Goal: Task Accomplishment & Management: Use online tool/utility

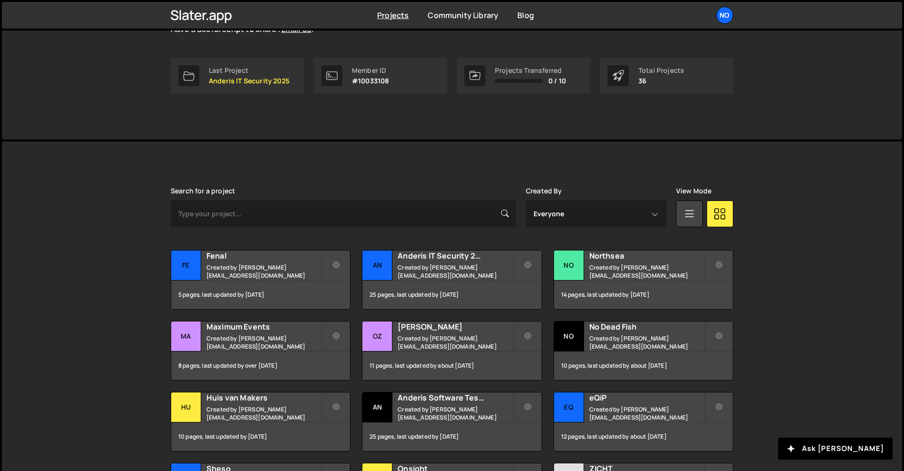
scroll to position [143, 0]
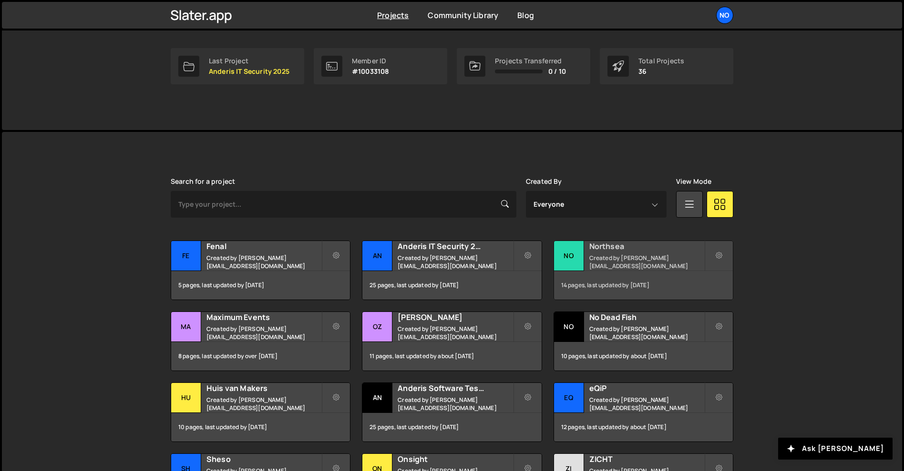
click at [635, 252] on h2 "Northsea" at bounding box center [646, 246] width 115 height 10
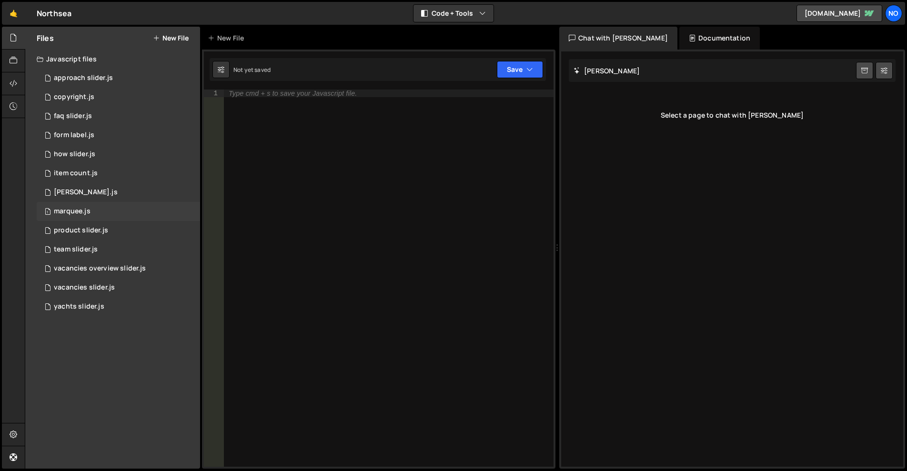
click at [88, 211] on div "marquee.js" at bounding box center [72, 211] width 37 height 9
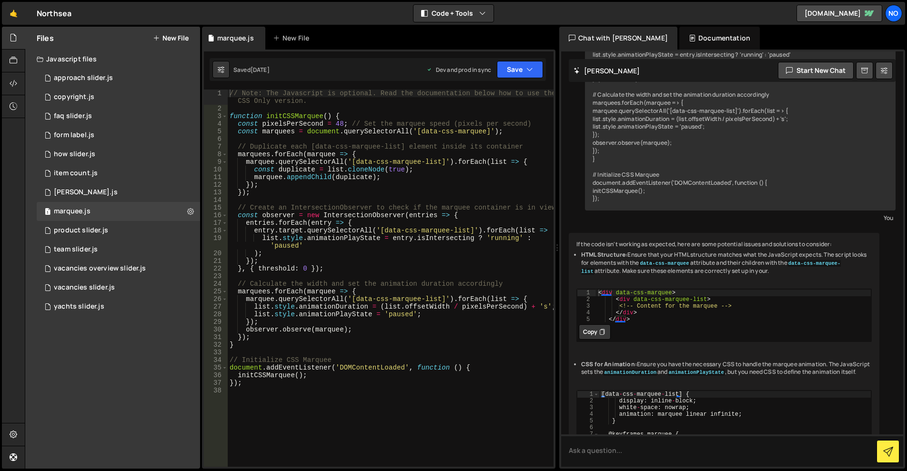
scroll to position [480, 0]
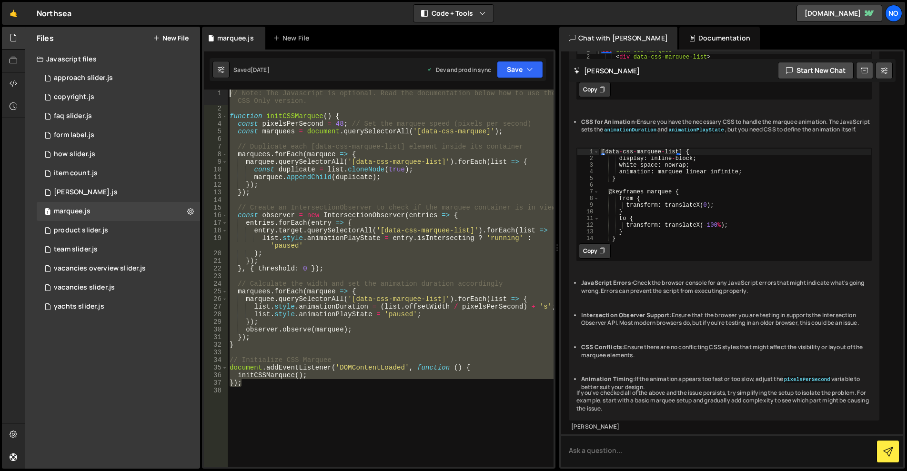
drag, startPoint x: 261, startPoint y: 387, endPoint x: 225, endPoint y: 90, distance: 299.1
click at [225, 90] on div "}); 1 2 3 4 5 6 7 8 9 10 11 12 13 14 15 16 17 18 19 20 21 22 23 24 25 26 27 28 …" at bounding box center [379, 278] width 350 height 377
click at [358, 210] on div "// Note: The Javascript is optional. Read the documentation below how to use th…" at bounding box center [391, 278] width 326 height 377
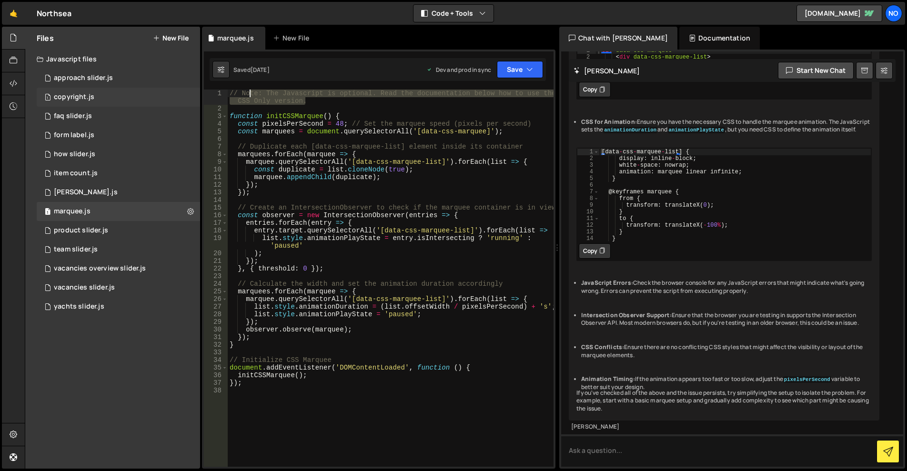
drag, startPoint x: 312, startPoint y: 100, endPoint x: 194, endPoint y: 88, distance: 118.8
click at [194, 88] on div "Files New File Javascript files 1 approach slider.js 0 1 copyright.js 0 1 faq s…" at bounding box center [466, 248] width 883 height 443
type textarea "// Note: The Javascript is optional. Read the documentation below how to use th…"
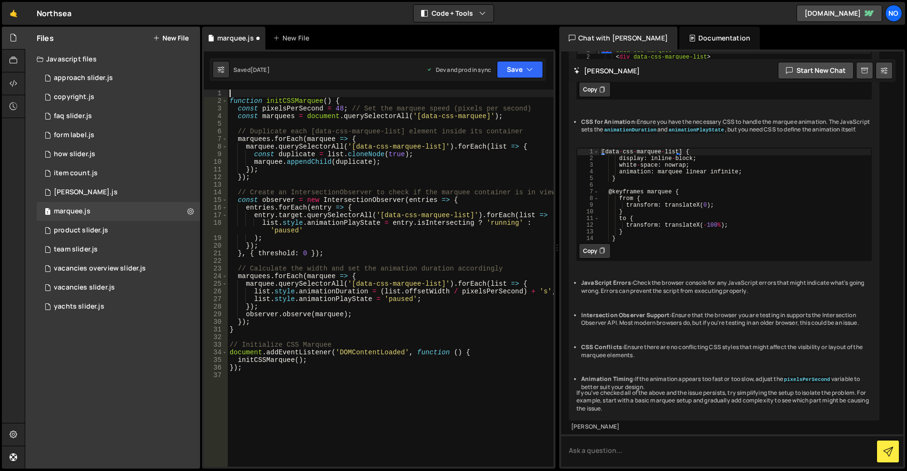
type textarea "function initCSSMarquee() {"
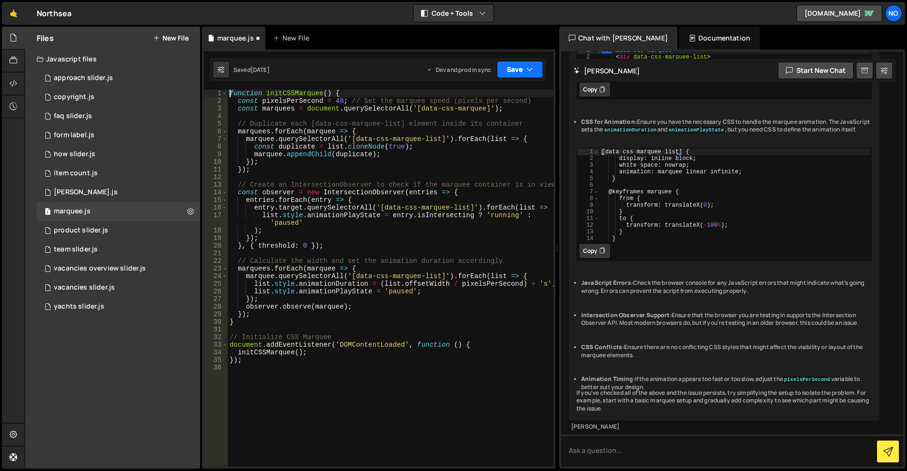
click at [517, 69] on button "Save" at bounding box center [520, 69] width 46 height 17
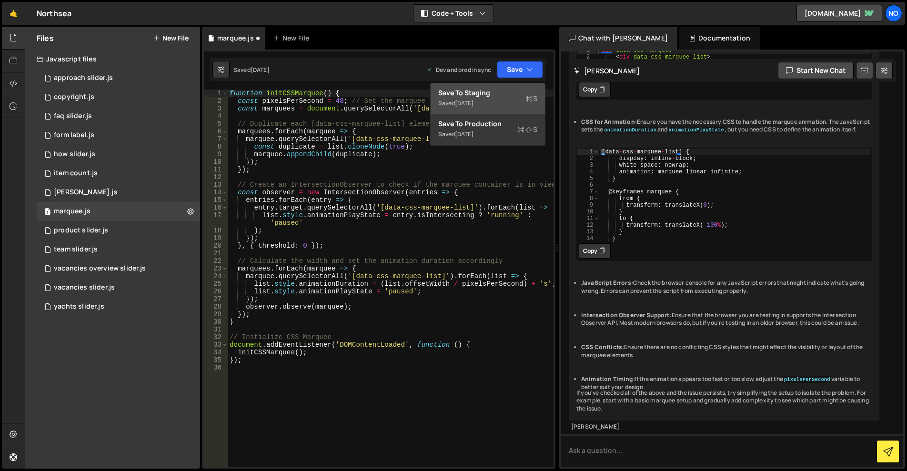
click at [512, 98] on div "Saved [DATE]" at bounding box center [487, 103] width 99 height 11
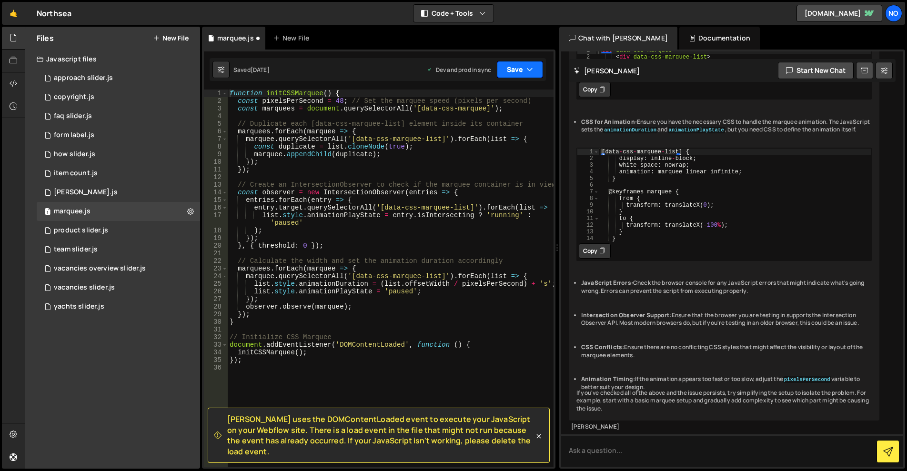
click at [519, 74] on button "Save" at bounding box center [520, 69] width 46 height 17
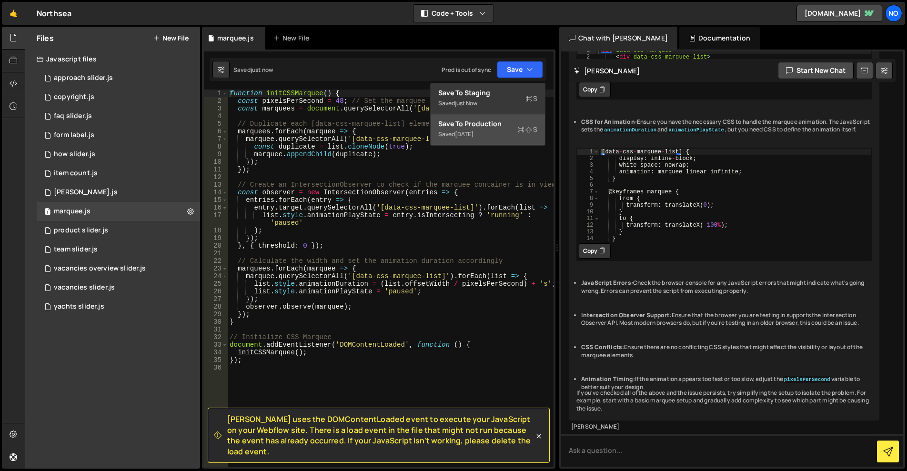
click at [503, 137] on div "Saved [DATE]" at bounding box center [487, 134] width 99 height 11
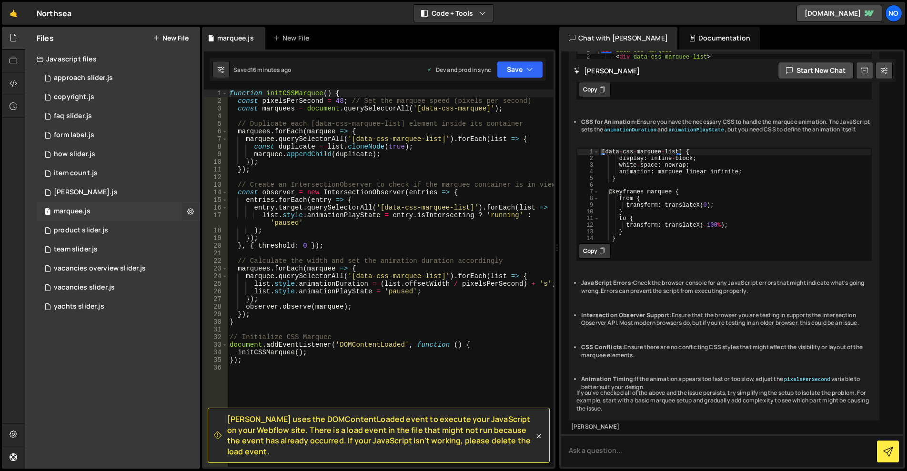
click at [187, 210] on icon at bounding box center [190, 211] width 7 height 9
type input "marquee"
radio input "true"
checkbox input "true"
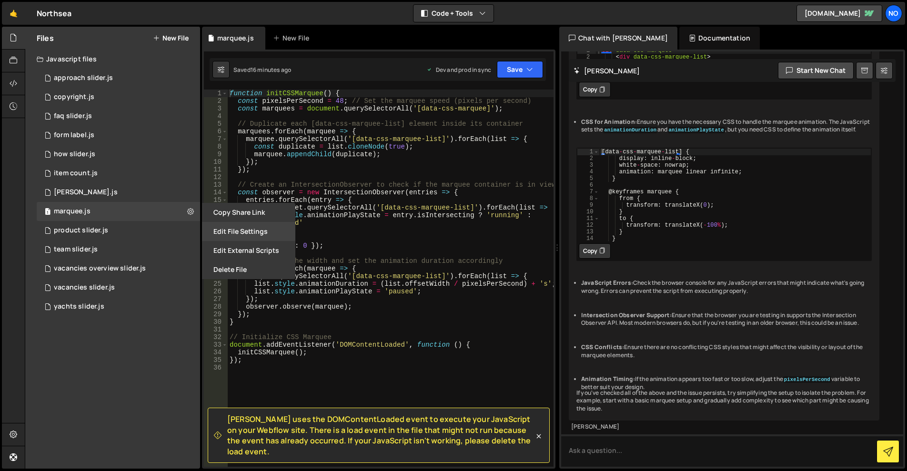
click at [242, 229] on button "Edit File Settings" at bounding box center [248, 231] width 93 height 19
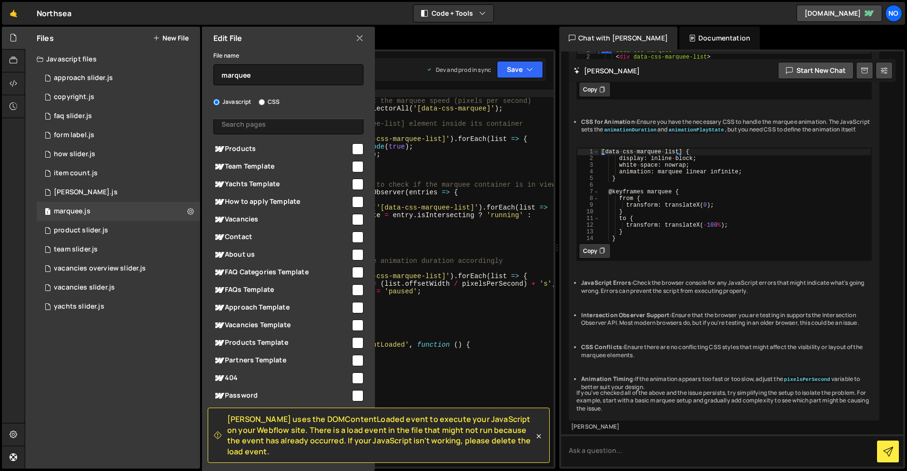
scroll to position [48, 0]
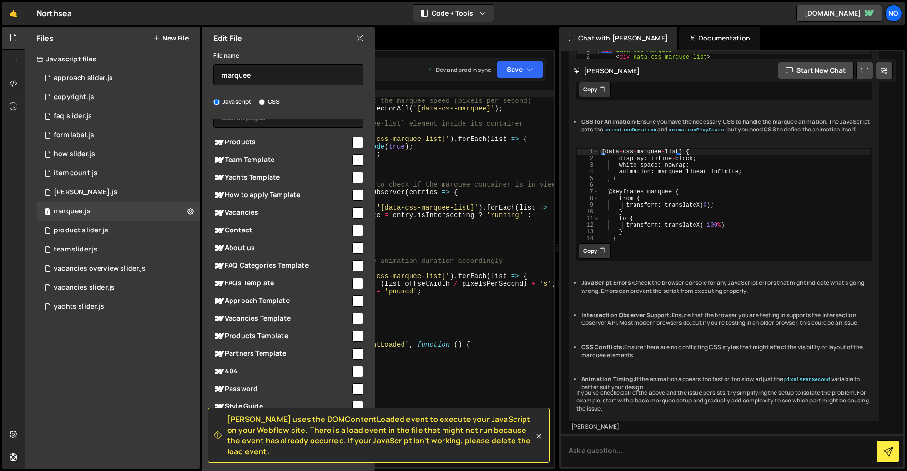
click at [352, 215] on input "checkbox" at bounding box center [357, 212] width 11 height 11
checkbox input "true"
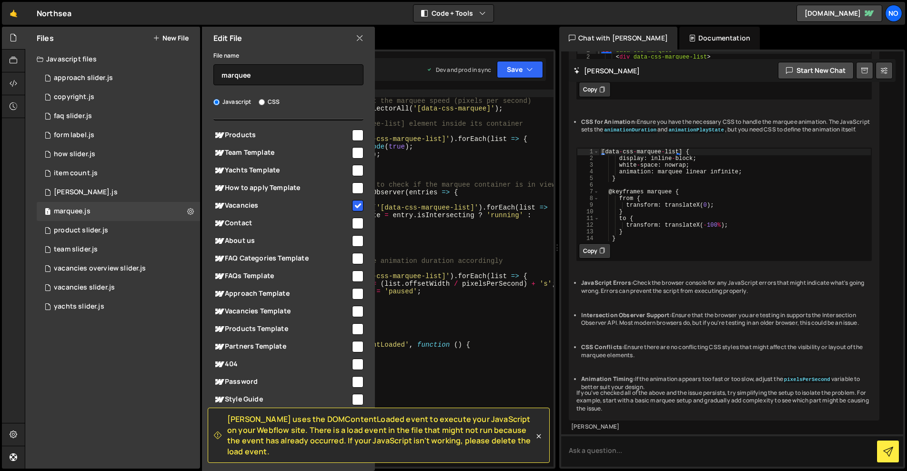
scroll to position [67, 0]
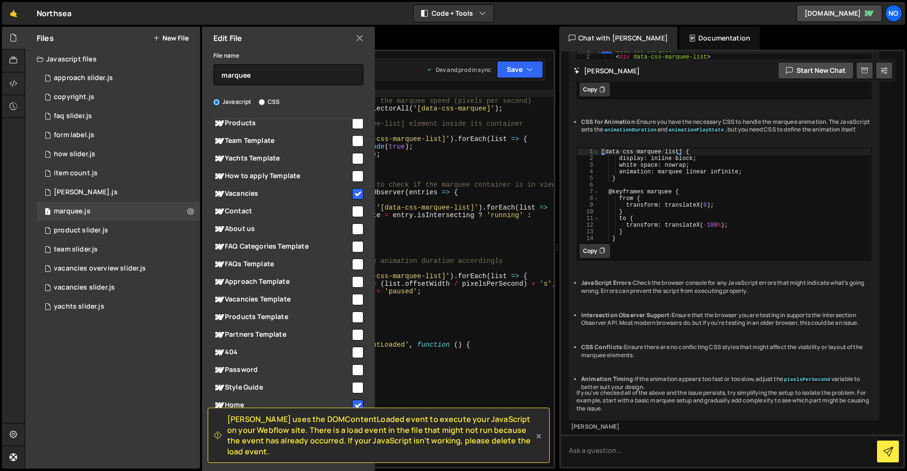
click at [539, 441] on icon at bounding box center [539, 437] width 10 height 10
checkbox input "false"
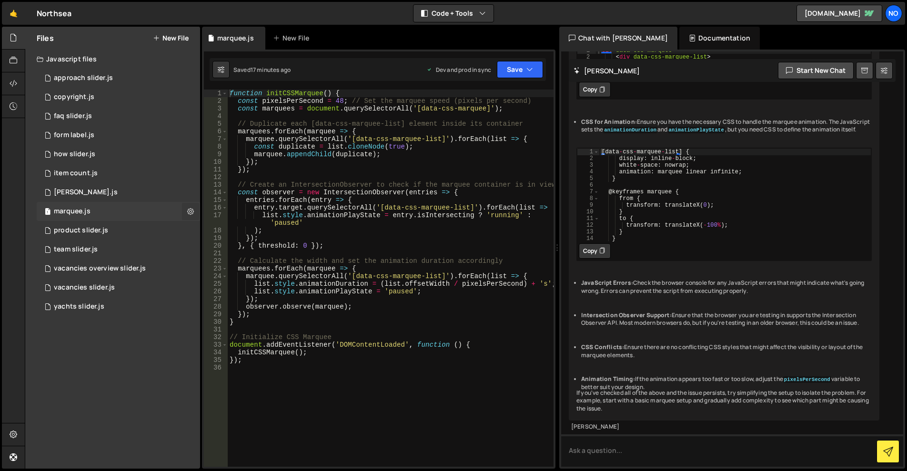
click at [188, 208] on icon at bounding box center [190, 211] width 7 height 9
type input "marquee"
radio input "true"
checkbox input "true"
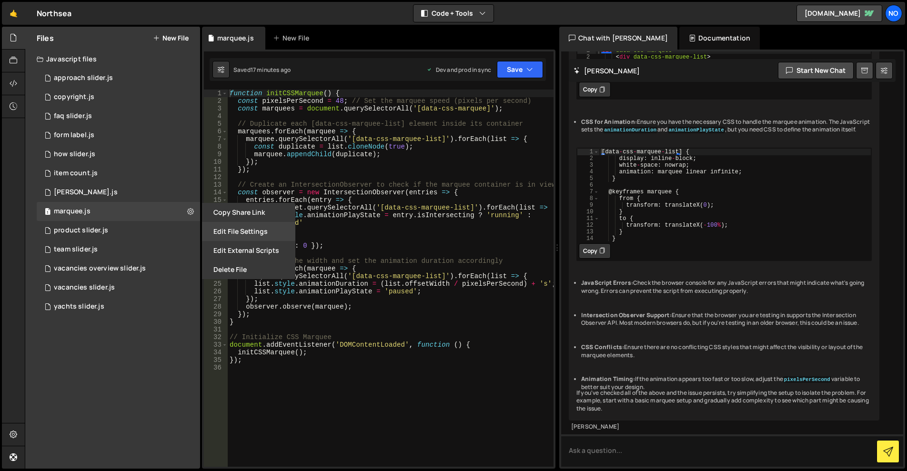
click at [246, 226] on button "Edit File Settings" at bounding box center [248, 231] width 93 height 19
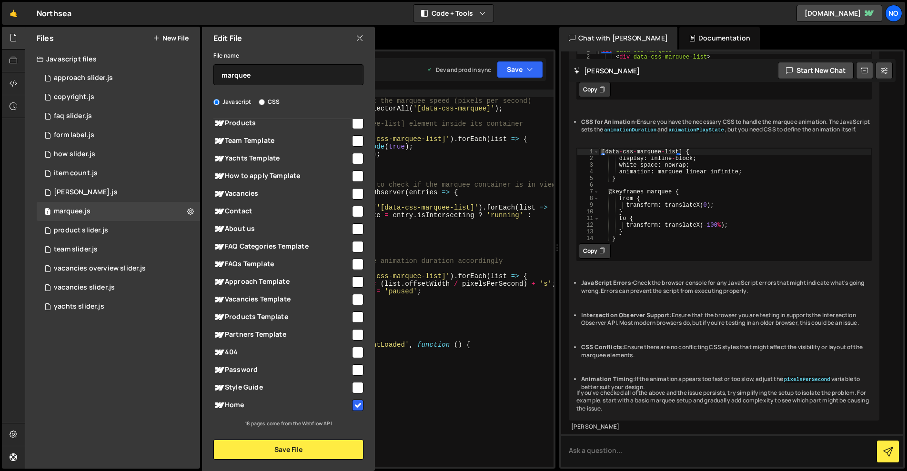
click at [346, 194] on span "Vacancies" at bounding box center [282, 193] width 137 height 11
click at [318, 443] on button "Save File" at bounding box center [289, 450] width 150 height 20
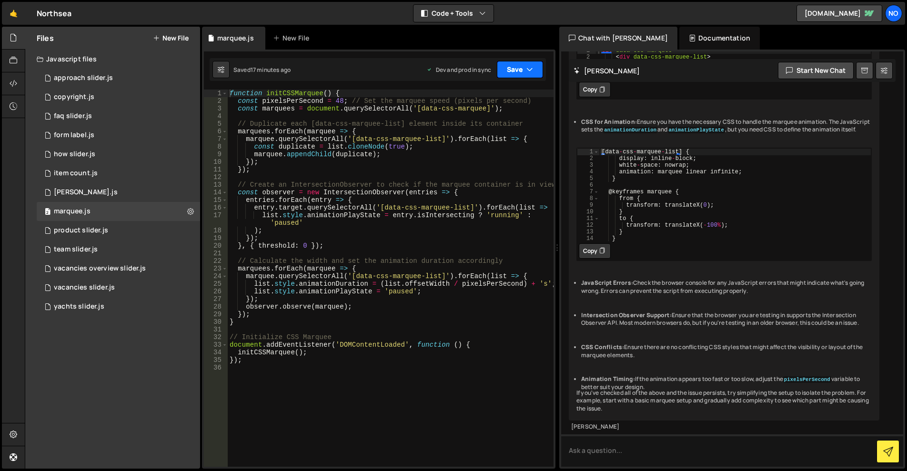
drag, startPoint x: 526, startPoint y: 71, endPoint x: 517, endPoint y: 90, distance: 21.3
click at [526, 71] on button "Save" at bounding box center [520, 69] width 46 height 17
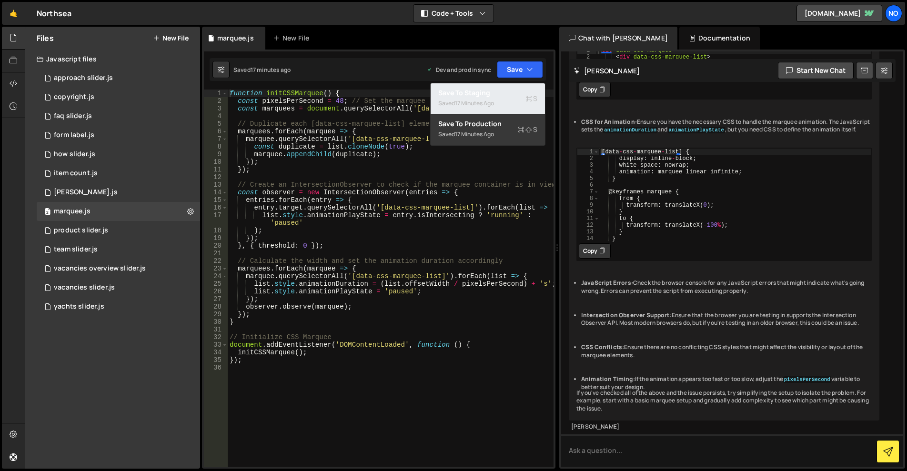
click at [514, 93] on div "Save to Staging S" at bounding box center [487, 93] width 99 height 10
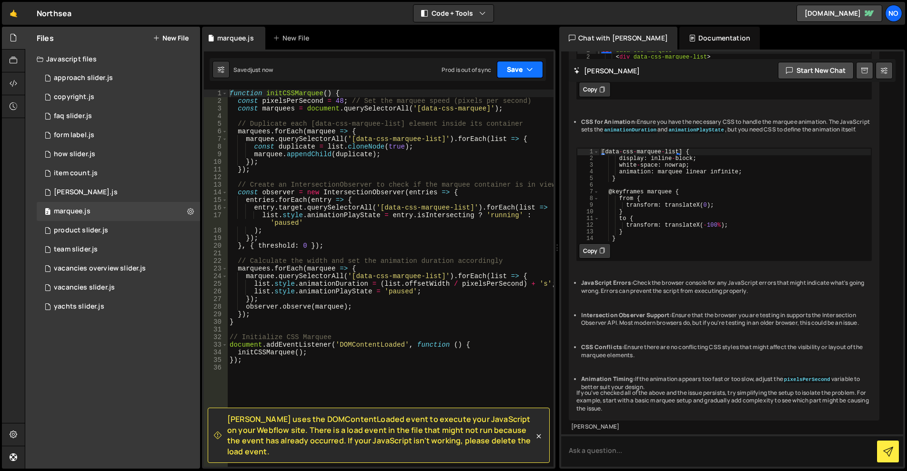
drag, startPoint x: 513, startPoint y: 76, endPoint x: 500, endPoint y: 117, distance: 43.1
click at [513, 76] on button "Save" at bounding box center [520, 69] width 46 height 17
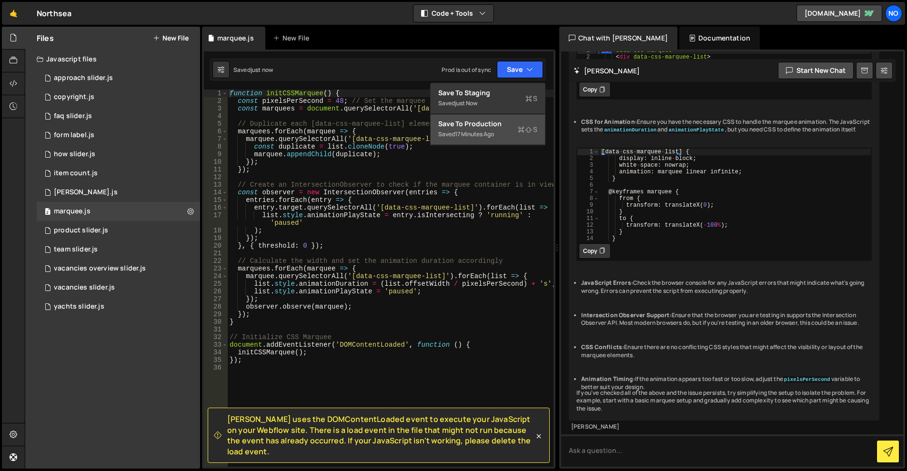
click at [491, 141] on button "Save to Production S Saved 17 minutes ago" at bounding box center [488, 129] width 114 height 31
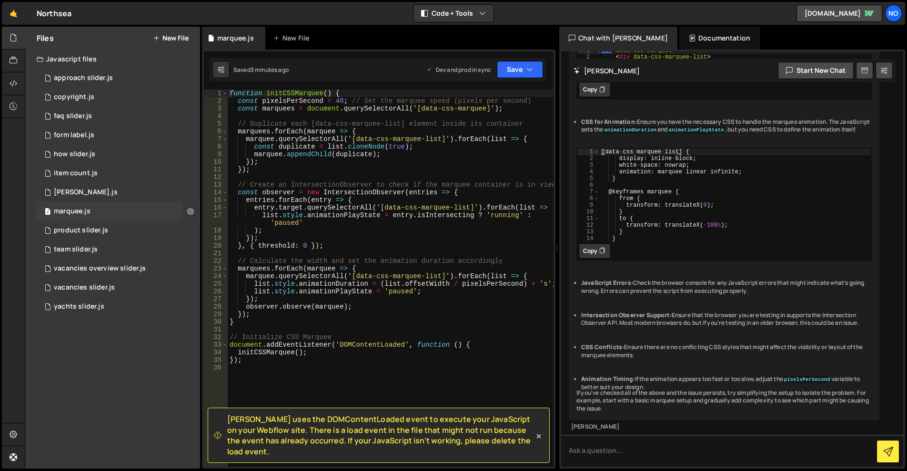
click at [190, 211] on icon at bounding box center [190, 211] width 7 height 9
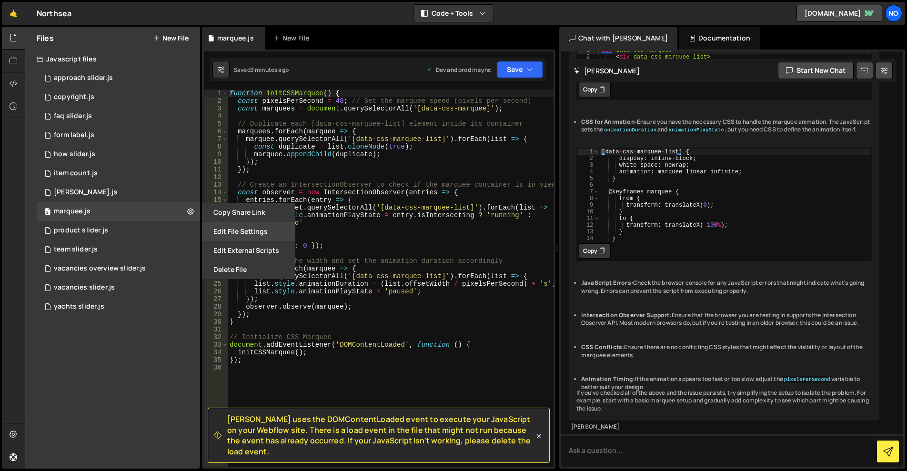
click at [268, 236] on button "Edit File Settings" at bounding box center [248, 231] width 93 height 19
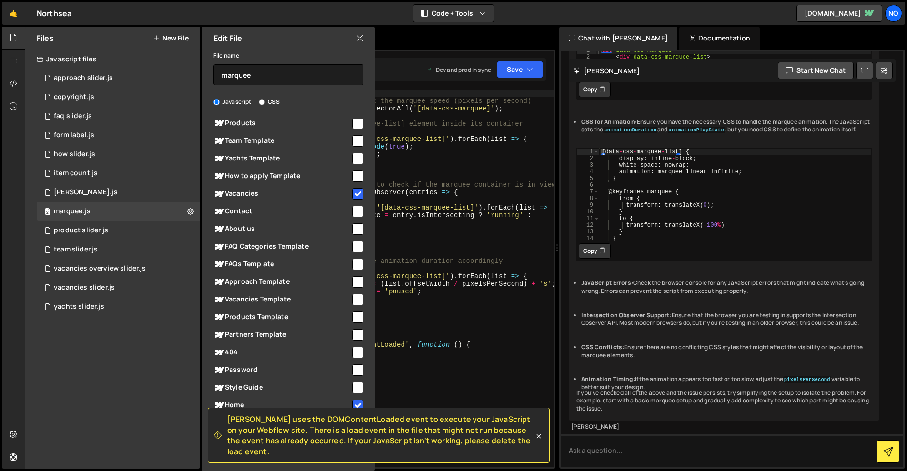
click at [353, 195] on input "checkbox" at bounding box center [357, 193] width 11 height 11
checkbox input "false"
drag, startPoint x: 352, startPoint y: 400, endPoint x: 341, endPoint y: 386, distance: 18.3
click at [352, 400] on input "checkbox" at bounding box center [357, 405] width 11 height 11
checkbox input "false"
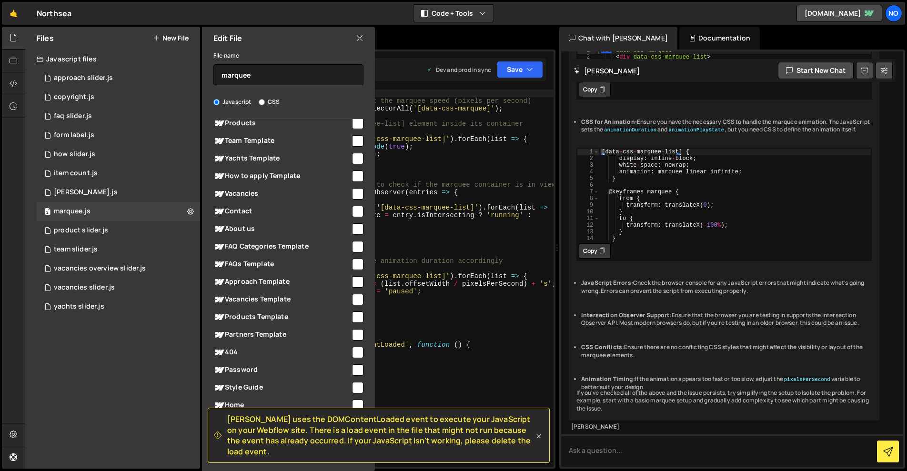
click at [540, 438] on icon at bounding box center [539, 436] width 4 height 4
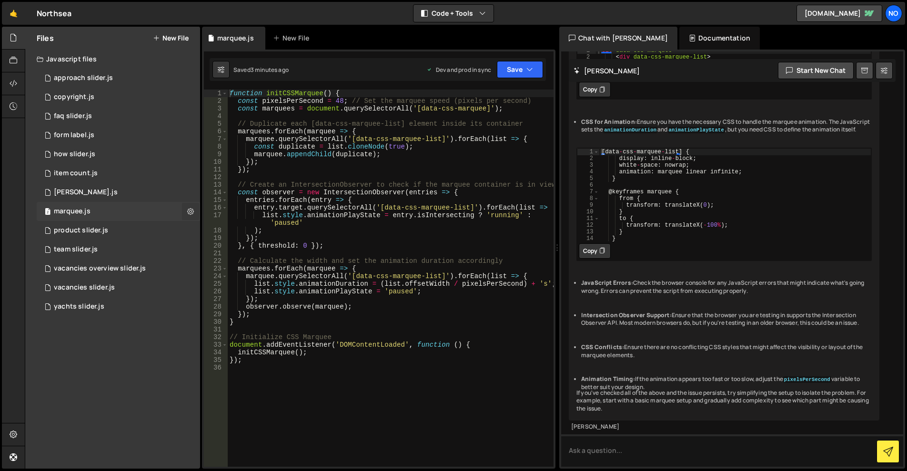
click at [192, 211] on icon at bounding box center [190, 211] width 7 height 9
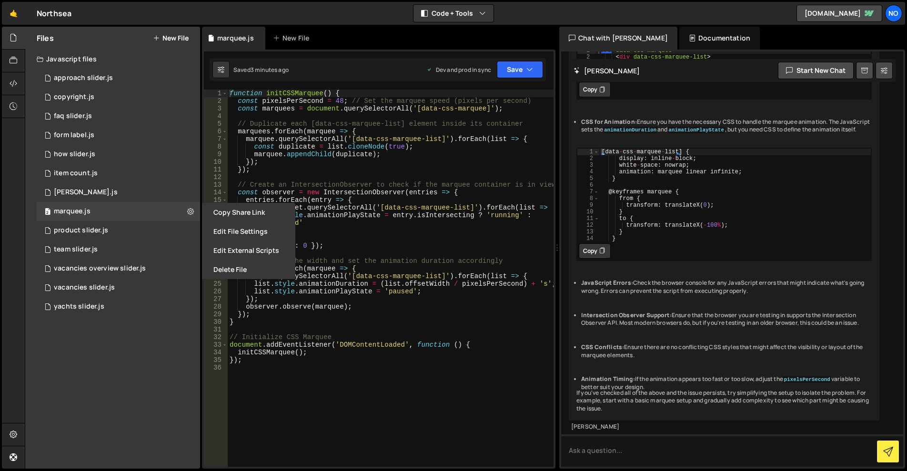
click at [233, 228] on button "Edit File Settings" at bounding box center [248, 231] width 93 height 19
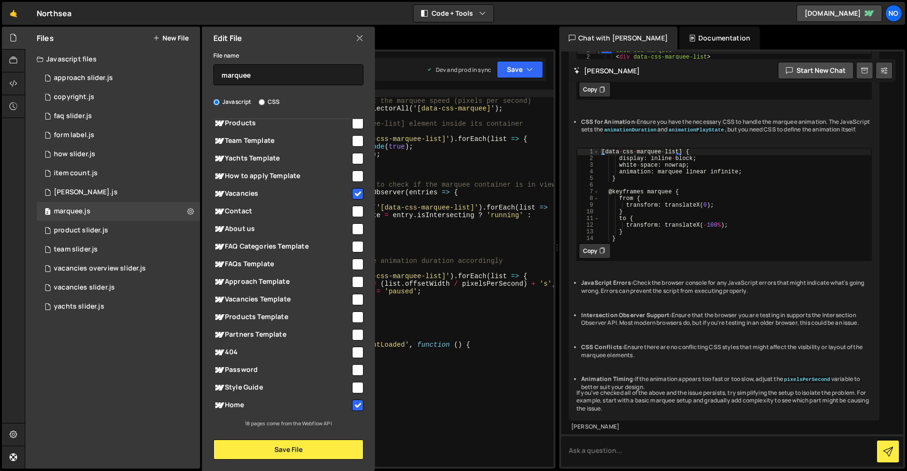
click at [356, 190] on input "checkbox" at bounding box center [357, 193] width 11 height 11
checkbox input "false"
click at [353, 402] on input "checkbox" at bounding box center [357, 405] width 11 height 11
checkbox input "false"
click at [335, 453] on button "Save File" at bounding box center [289, 450] width 150 height 20
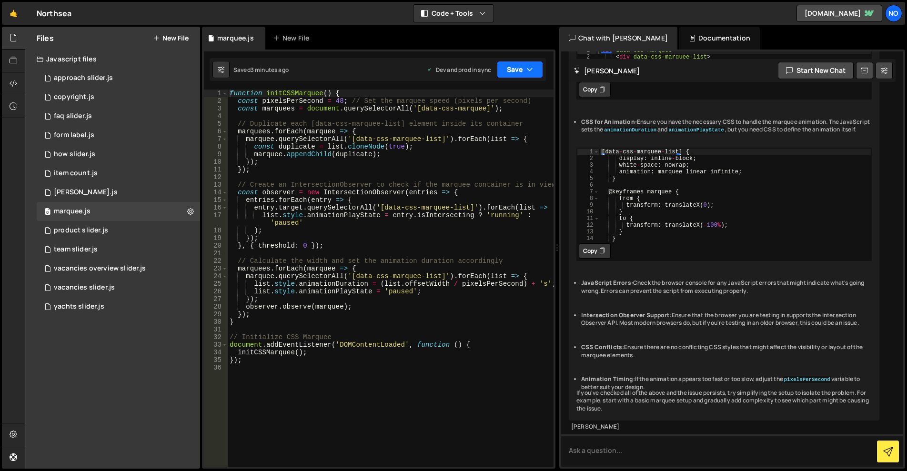
click at [513, 70] on button "Save" at bounding box center [520, 69] width 46 height 17
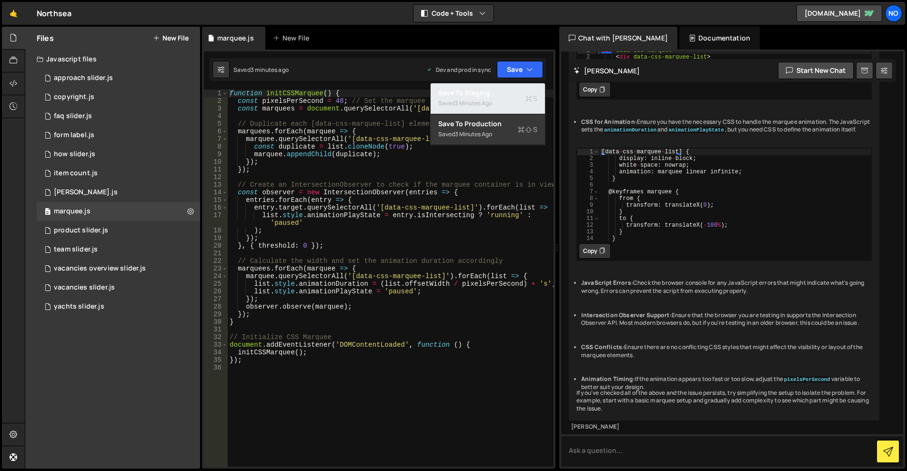
drag, startPoint x: 500, startPoint y: 102, endPoint x: 507, endPoint y: 83, distance: 19.7
click at [500, 101] on div "Saved 3 minutes ago" at bounding box center [487, 103] width 99 height 11
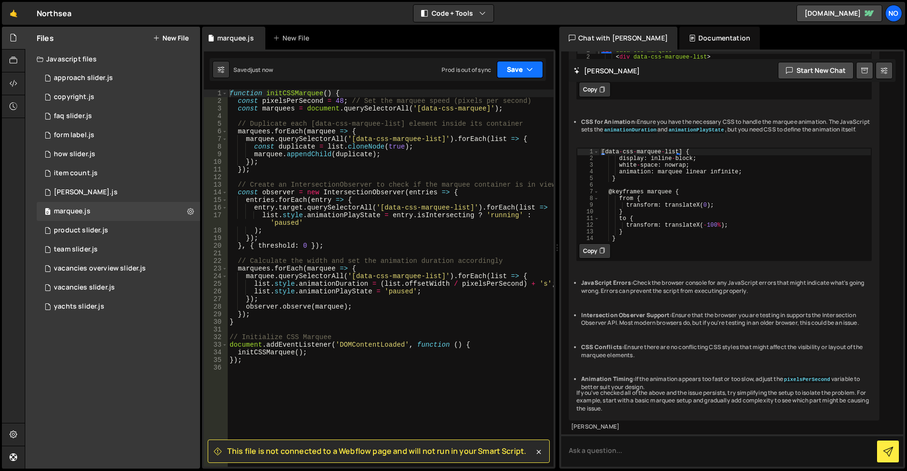
click at [515, 63] on button "Save" at bounding box center [520, 69] width 46 height 17
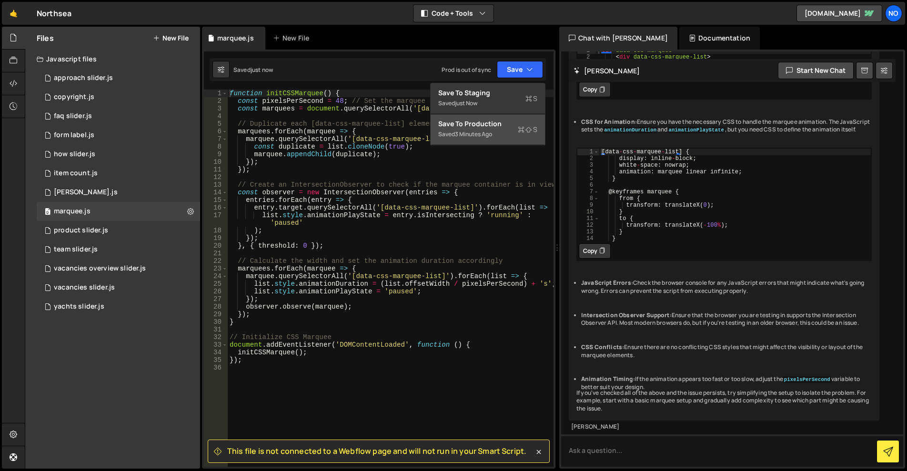
click at [496, 137] on div "Saved 3 minutes ago" at bounding box center [487, 134] width 99 height 11
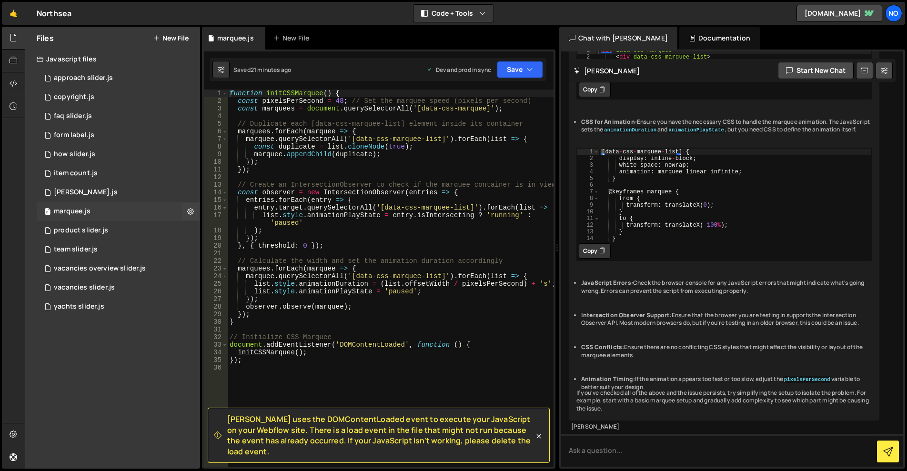
click at [114, 210] on div "0 marquee.js 0" at bounding box center [118, 211] width 163 height 19
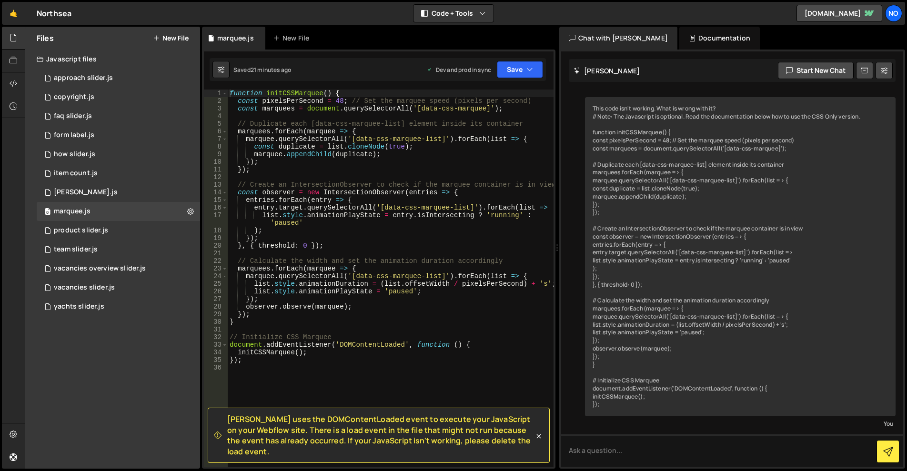
click at [397, 198] on div "function initCSSMarquee ( ) { const pixelsPerSecond = 48 ; // Set the marquee s…" at bounding box center [391, 286] width 326 height 393
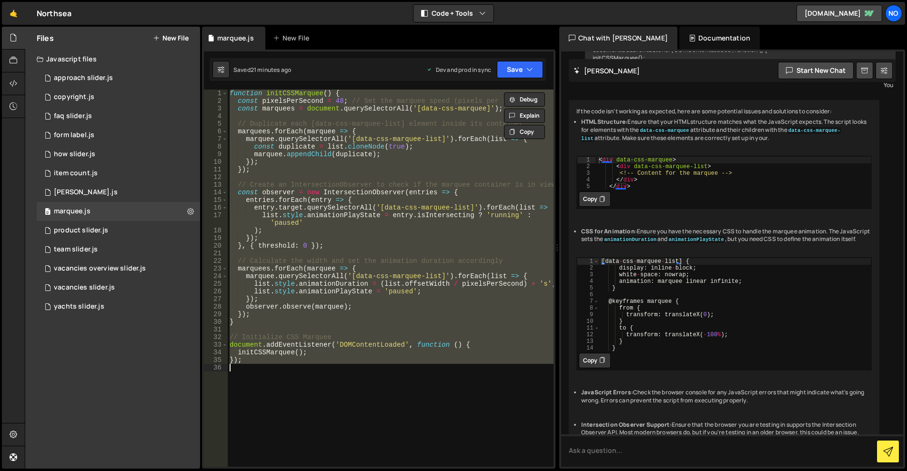
scroll to position [480, 0]
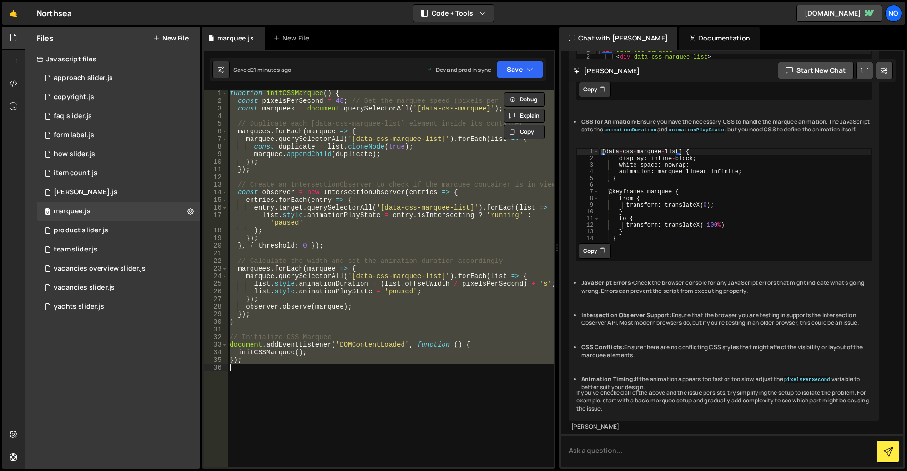
paste textarea
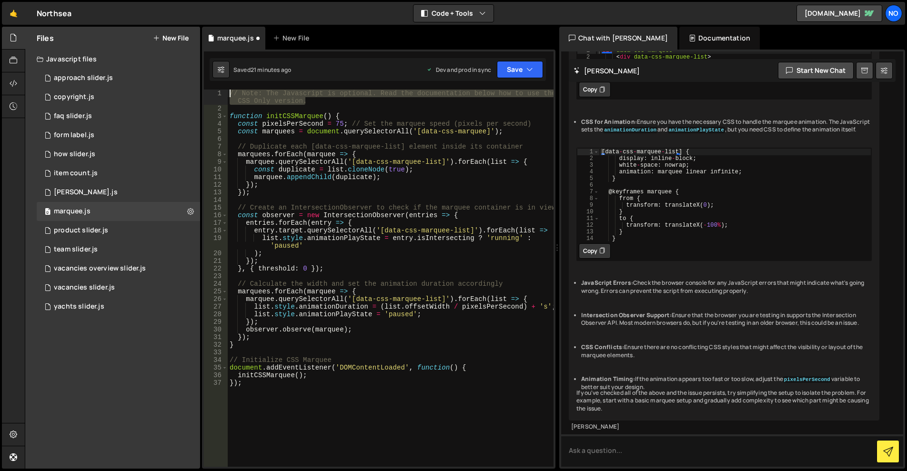
drag, startPoint x: 336, startPoint y: 103, endPoint x: 226, endPoint y: 87, distance: 110.3
click at [226, 87] on div "1 Type cmd + s to save your Javascript file. הההההההההההההההההההההההההההההההההה…" at bounding box center [379, 259] width 354 height 419
type textarea "// Note: The Javascript is optional. Read the documentation below how to use th…"
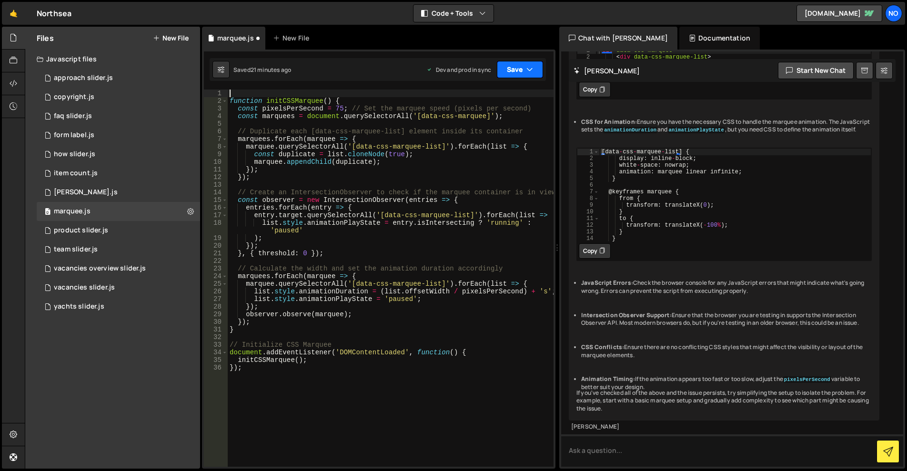
type textarea "function initCSSMarquee() {"
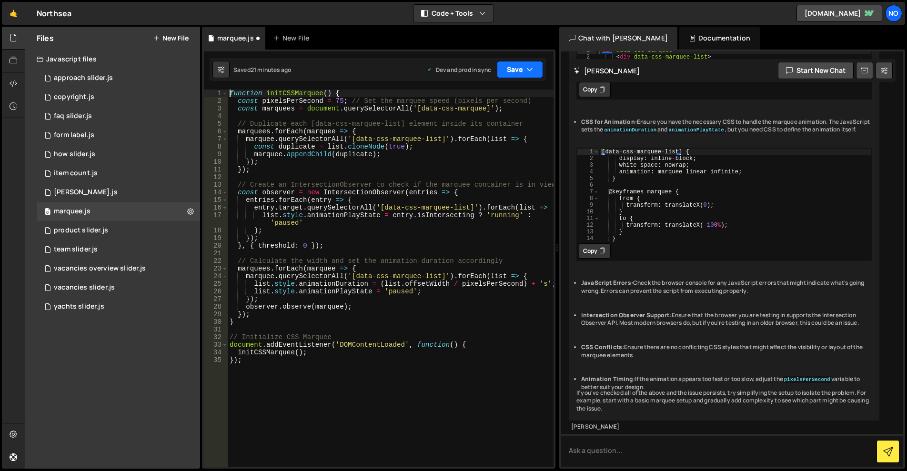
drag, startPoint x: 520, startPoint y: 65, endPoint x: 511, endPoint y: 78, distance: 15.9
click at [520, 65] on button "Save" at bounding box center [520, 69] width 46 height 17
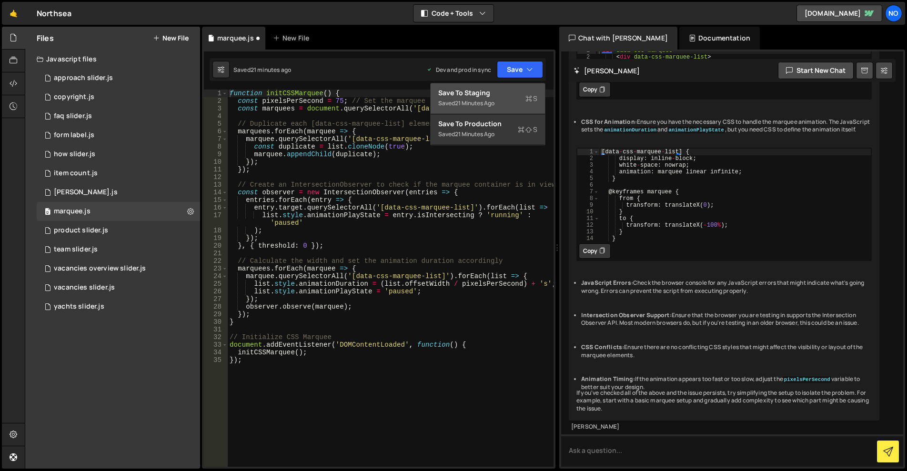
click at [506, 85] on button "Save to Staging S Saved 21 minutes ago" at bounding box center [488, 98] width 114 height 31
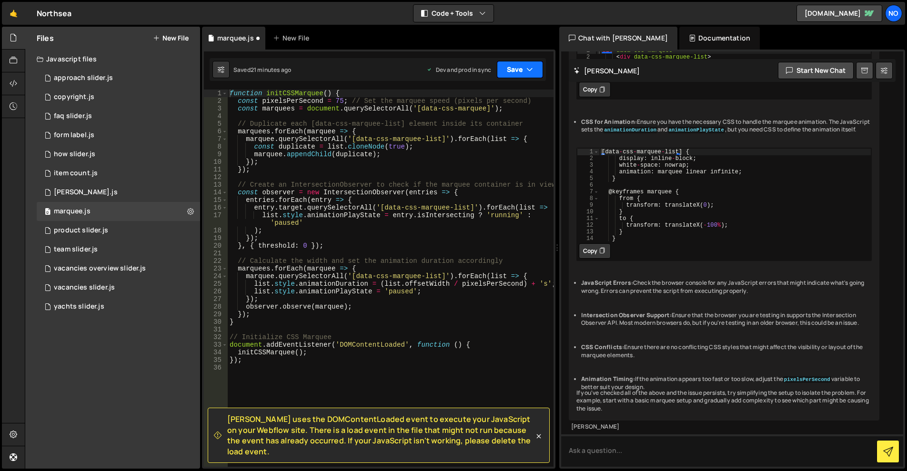
drag, startPoint x: 517, startPoint y: 67, endPoint x: 517, endPoint y: 85, distance: 17.6
click at [517, 68] on button "Save" at bounding box center [520, 69] width 46 height 17
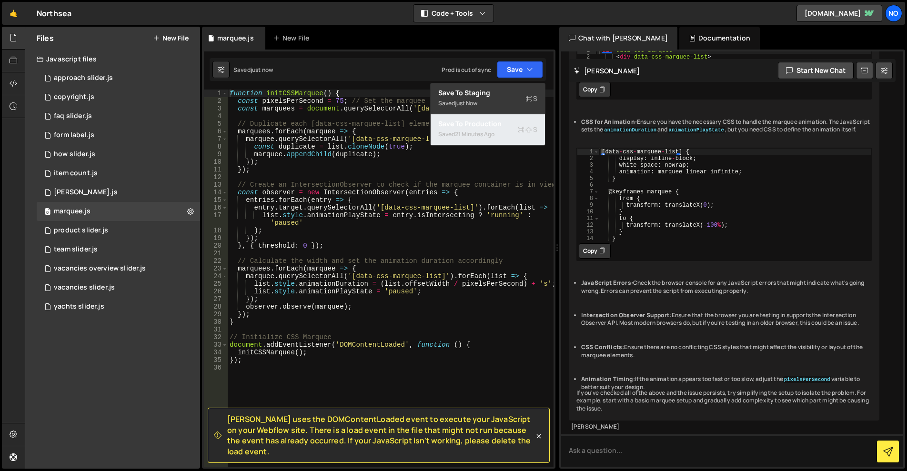
click at [497, 127] on div "Save to Production S" at bounding box center [487, 124] width 99 height 10
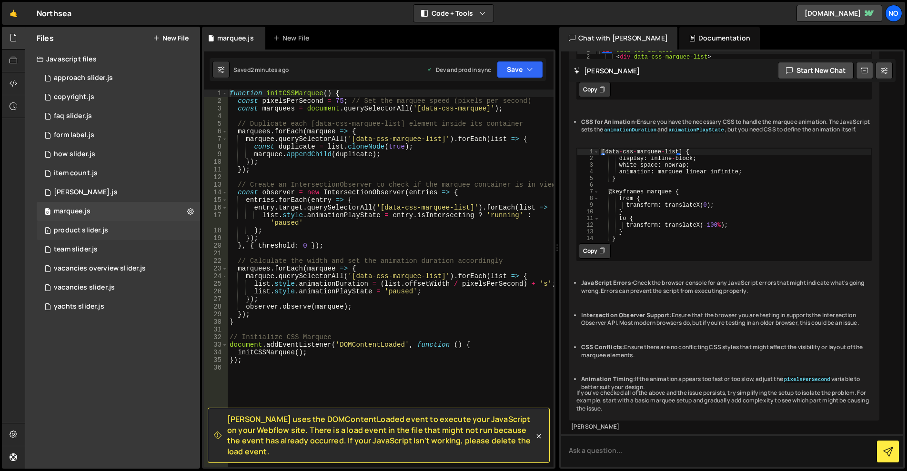
click at [97, 230] on div "product slider.js" at bounding box center [81, 230] width 54 height 9
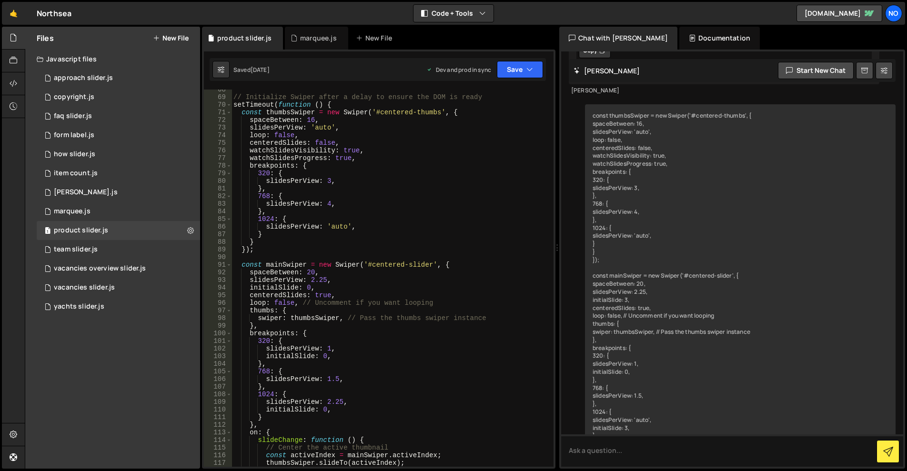
scroll to position [429, 0]
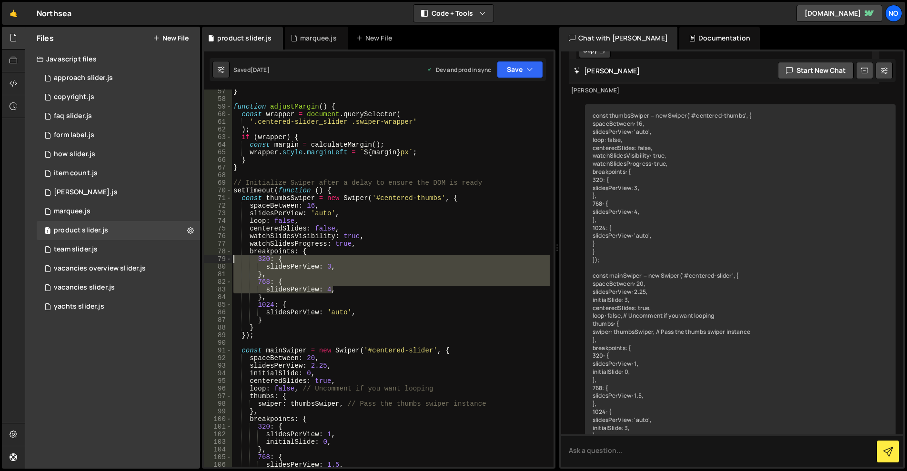
drag, startPoint x: 342, startPoint y: 289, endPoint x: 224, endPoint y: 262, distance: 120.7
click at [224, 262] on div "slidesPerView: 4, 57 58 59 60 61 62 63 64 65 66 67 68 69 70 71 72 73 74 75 76 7…" at bounding box center [379, 278] width 350 height 377
drag, startPoint x: 339, startPoint y: 286, endPoint x: 327, endPoint y: 291, distance: 12.8
click at [338, 287] on div "} function adjustMargin ( ) { const wrapper = document . querySelector ( '.cent…" at bounding box center [391, 284] width 318 height 393
drag, startPoint x: 335, startPoint y: 288, endPoint x: 223, endPoint y: 260, distance: 115.6
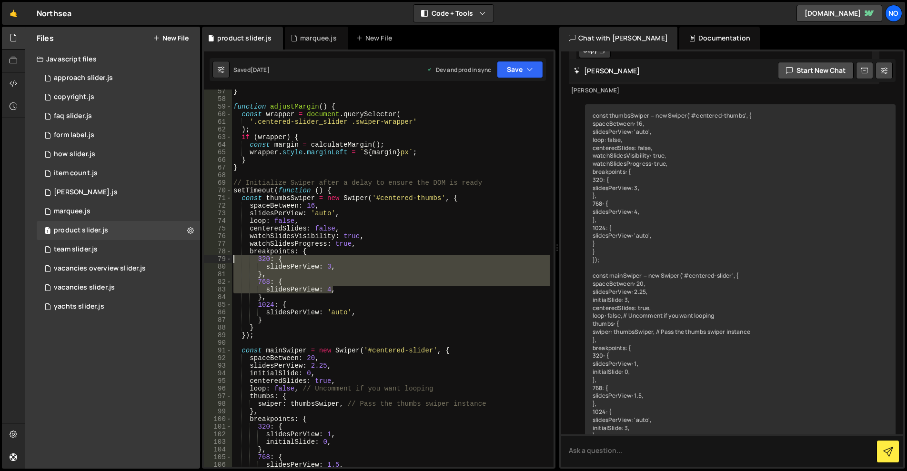
click at [223, 260] on div "slidesPerView: 4, 57 58 59 60 61 62 63 64 65 66 67 68 69 70 71 72 73 74 75 76 7…" at bounding box center [379, 278] width 350 height 377
type textarea "320: { slidesPerView: 3,"
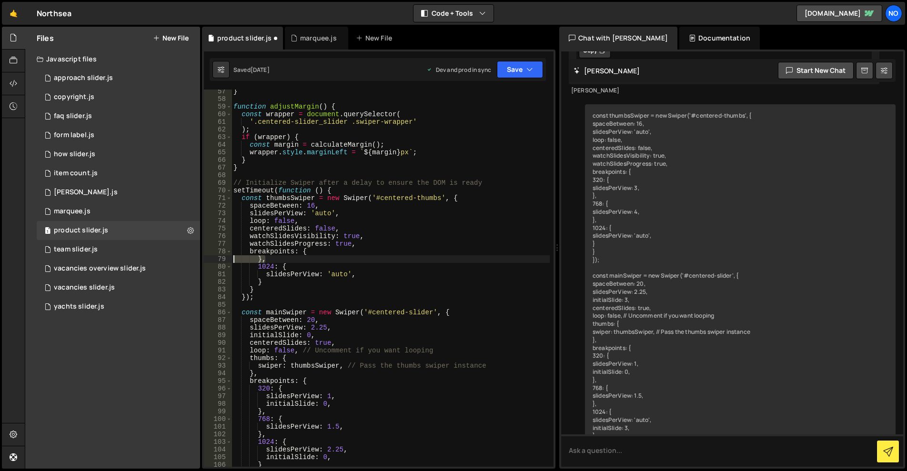
drag, startPoint x: 267, startPoint y: 261, endPoint x: 218, endPoint y: 262, distance: 49.1
click at [218, 261] on div "breakpoints: { 57 58 59 60 61 62 63 64 65 66 67 68 69 70 71 72 73 74 75 76 77 7…" at bounding box center [379, 278] width 350 height 377
type textarea "},"
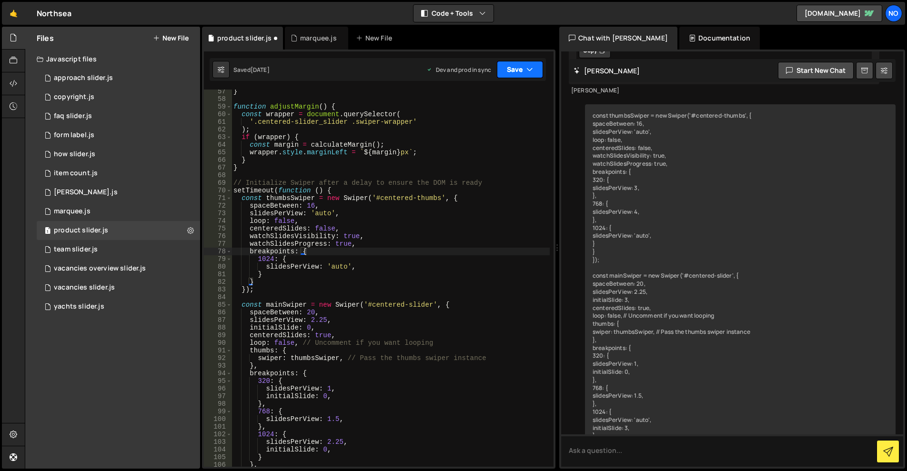
click at [517, 78] on button "Save" at bounding box center [520, 69] width 46 height 17
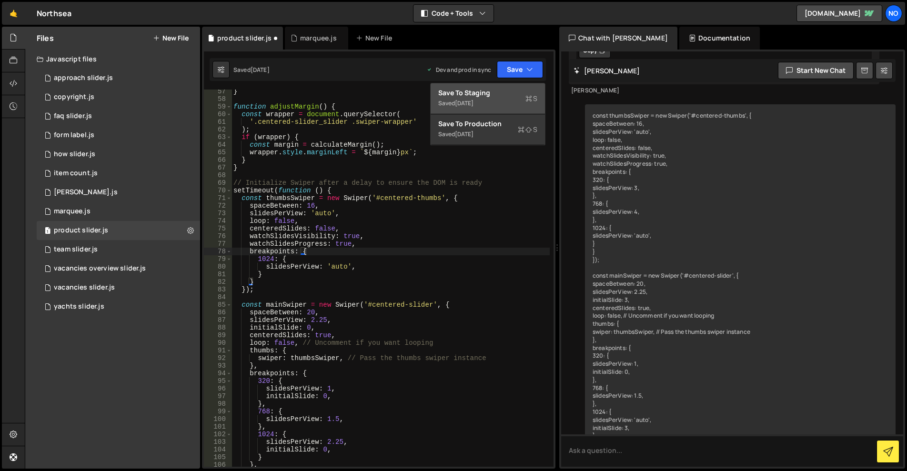
click at [521, 92] on div "Save to Staging S" at bounding box center [487, 93] width 99 height 10
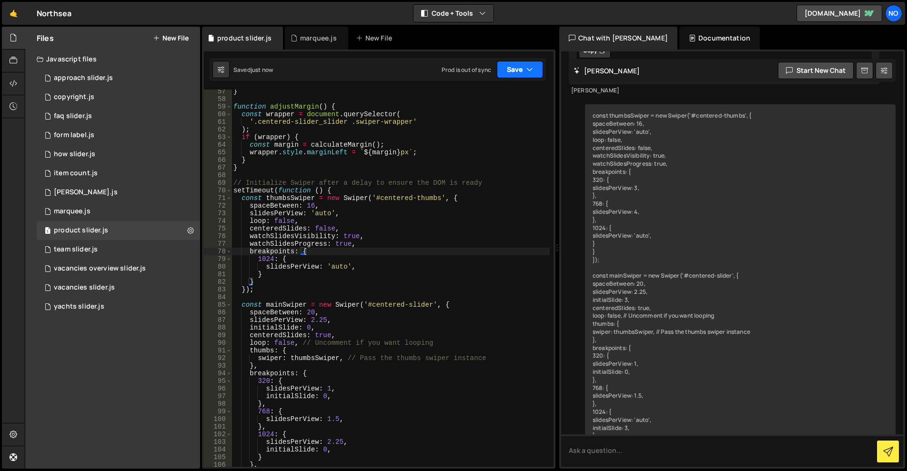
click at [525, 70] on button "Save" at bounding box center [520, 69] width 46 height 17
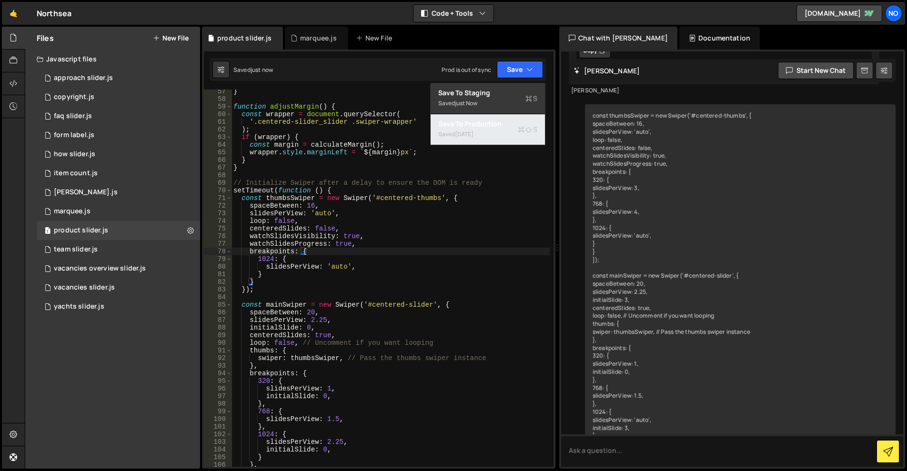
click at [519, 117] on button "Save to Production S Saved [DATE]" at bounding box center [488, 129] width 114 height 31
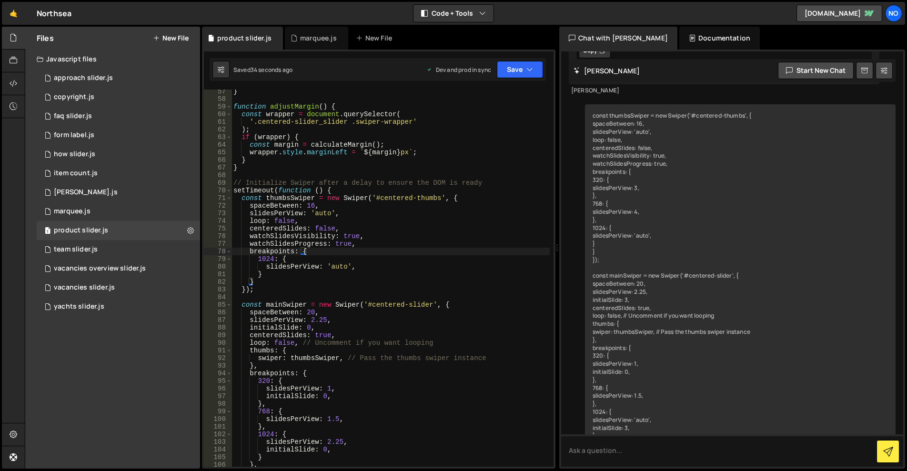
click at [95, 332] on div "Files New File Javascript files 1 approach slider.js 0 1 copyright.js 0 1 faq s…" at bounding box center [112, 248] width 175 height 442
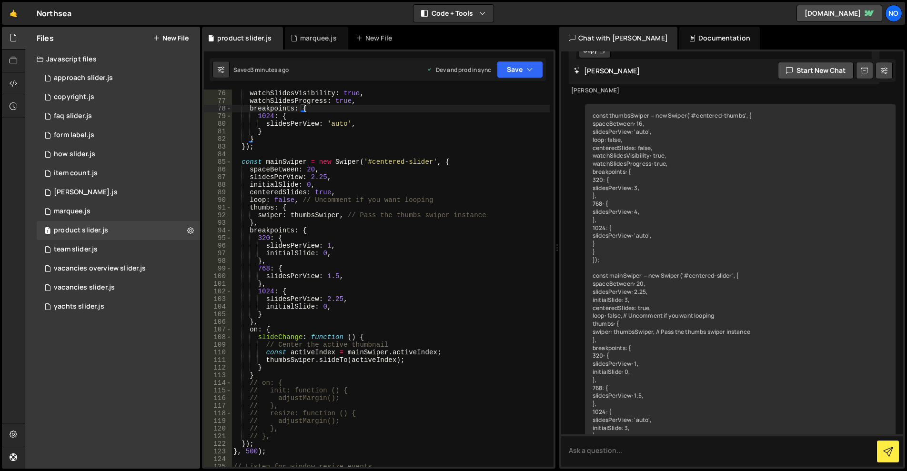
scroll to position [543, 0]
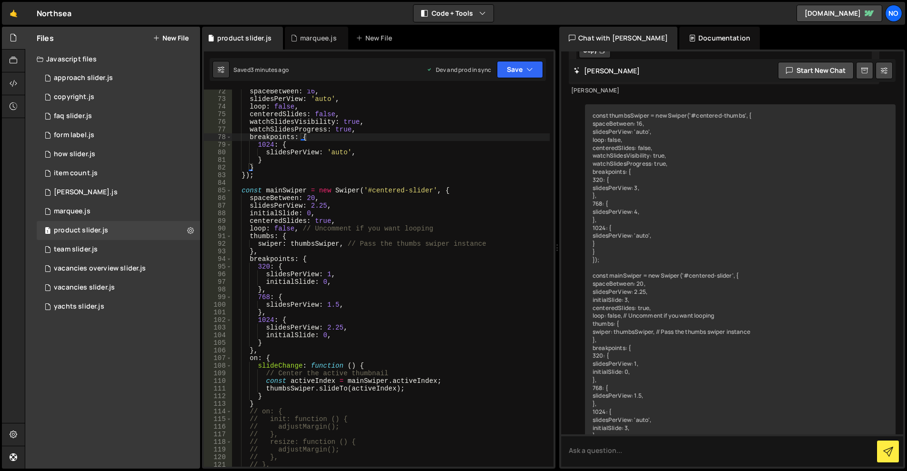
type textarea "},"
click at [263, 253] on div "spaceBetween : 16 , slidesPerView : 'auto' , loop : false , centeredSlides : fa…" at bounding box center [391, 284] width 318 height 393
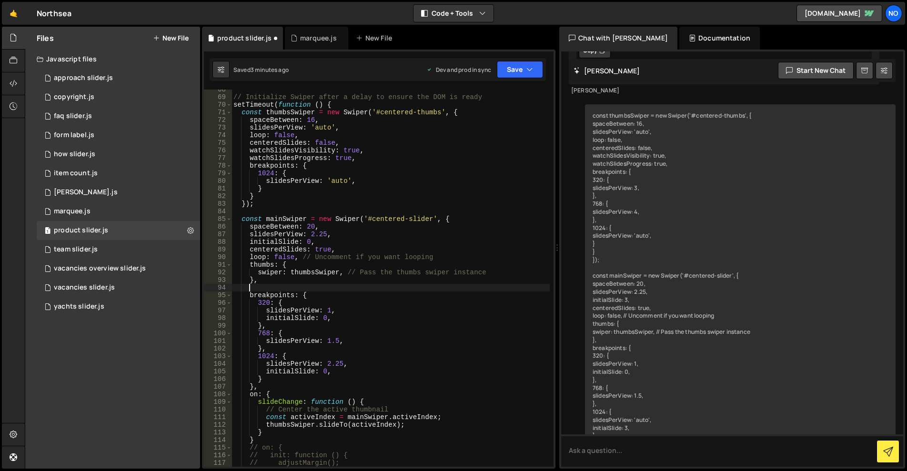
scroll to position [0, 0]
type textarea "n"
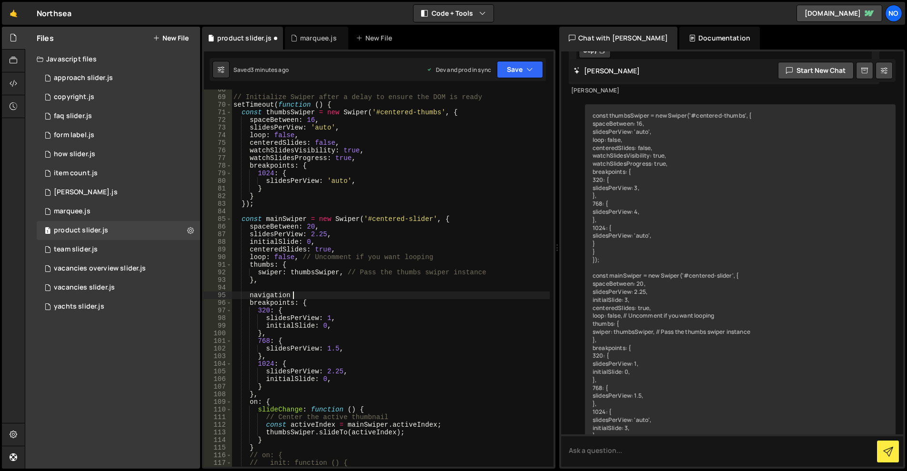
type textarea "navigation {"
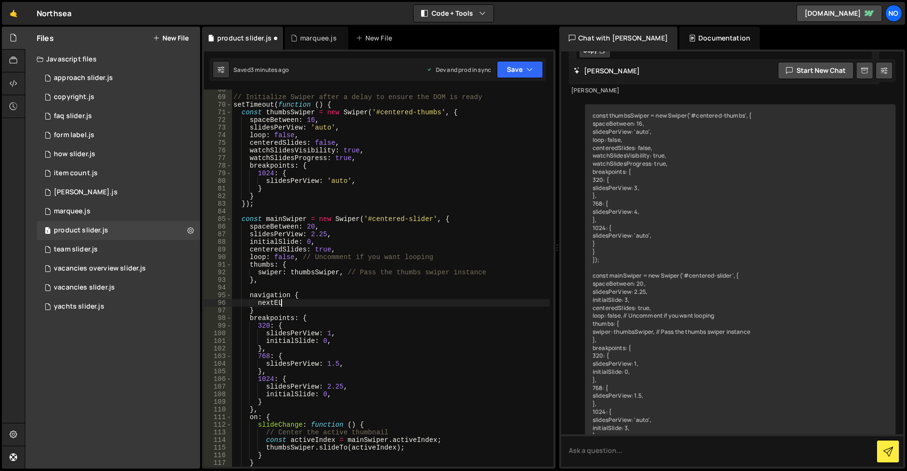
scroll to position [0, 3]
type textarea "nextEL:"
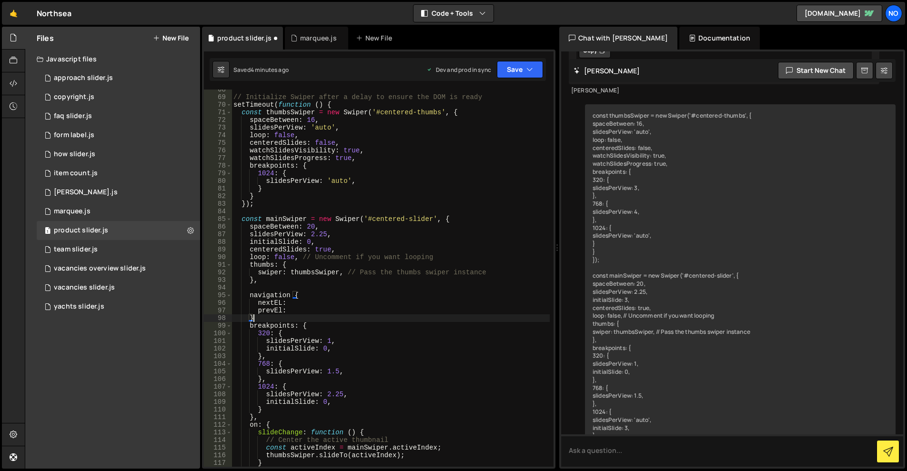
scroll to position [0, 1]
type textarea "},"
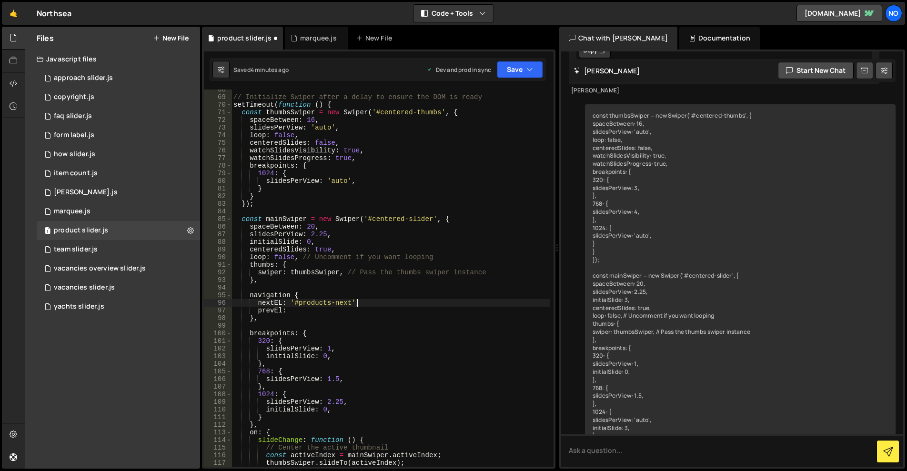
scroll to position [0, 3]
paste textarea "'#products-next'"
click at [521, 68] on button "Save" at bounding box center [520, 69] width 46 height 17
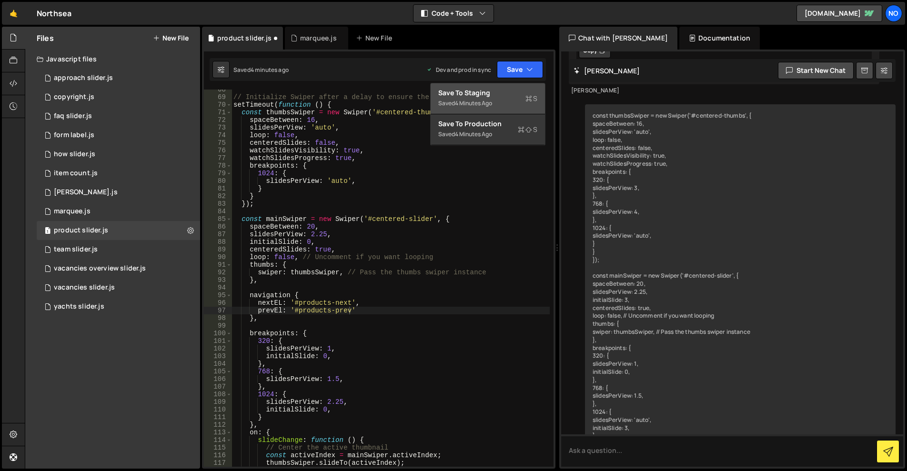
click at [511, 92] on div "Save to Staging S" at bounding box center [487, 93] width 99 height 10
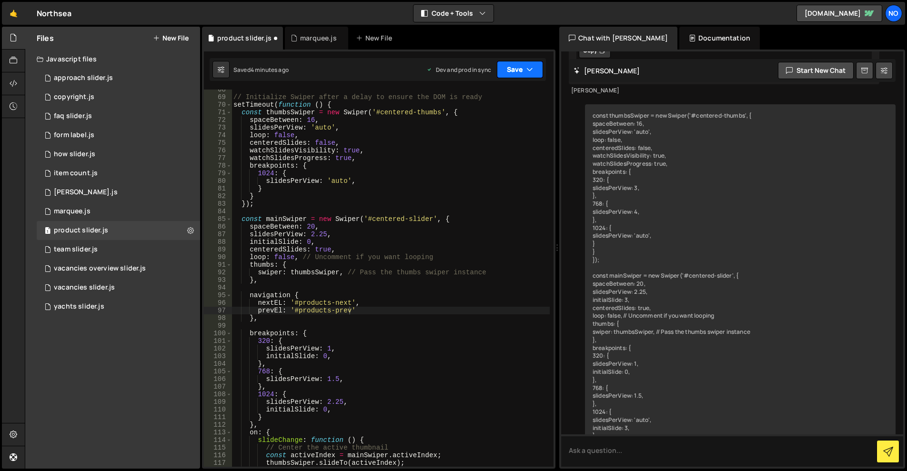
click at [527, 65] on icon "button" at bounding box center [530, 70] width 7 height 10
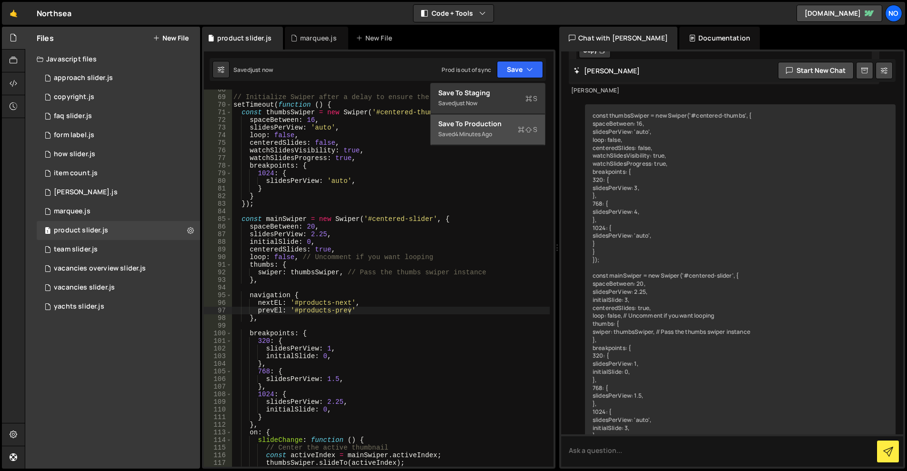
click at [510, 137] on div "Saved 4 minutes ago" at bounding box center [487, 134] width 99 height 11
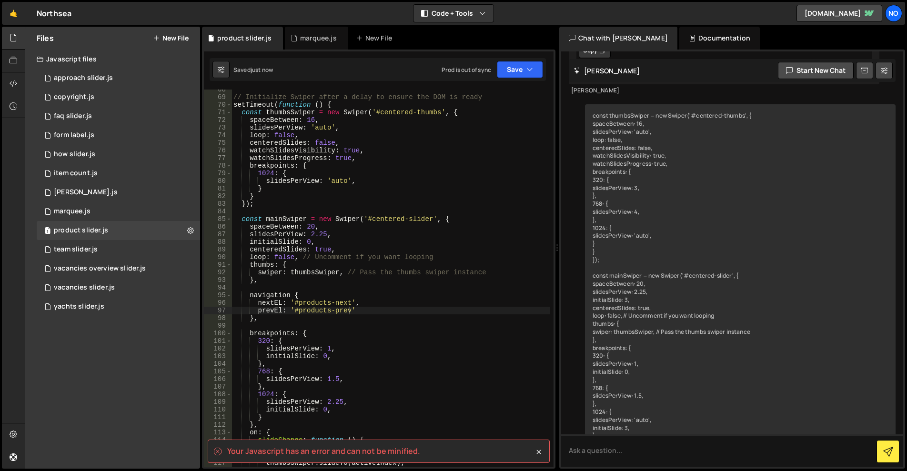
click at [393, 313] on div "// Initialize Swiper after a delay to ensure the DOM is ready setTimeout ( func…" at bounding box center [391, 282] width 318 height 393
click at [305, 319] on div "// Initialize Swiper after a delay to ensure the DOM is ready setTimeout ( func…" at bounding box center [391, 282] width 318 height 393
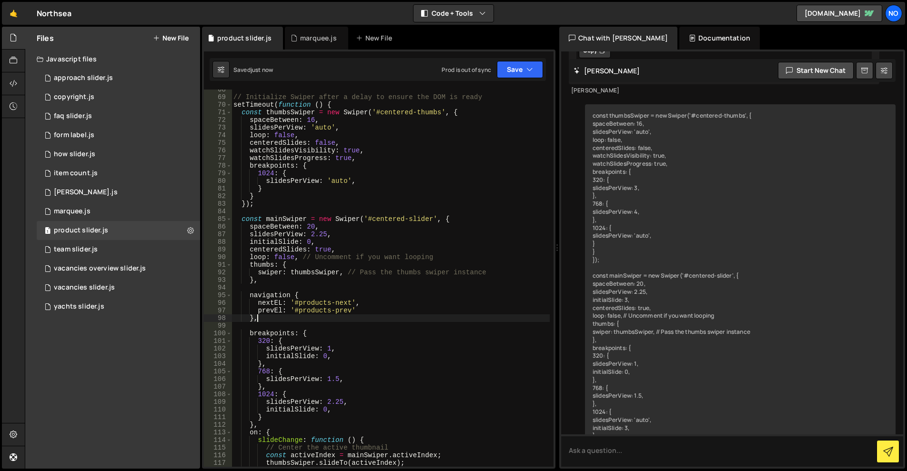
scroll to position [572, 0]
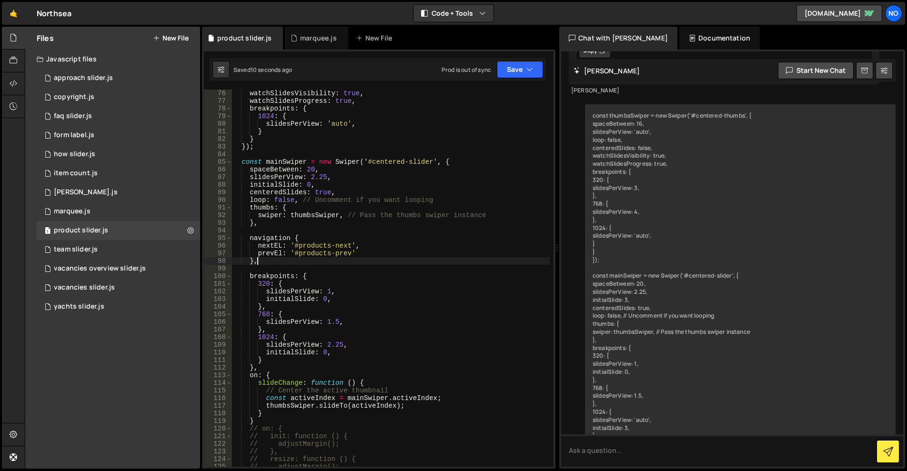
drag, startPoint x: 364, startPoint y: 254, endPoint x: 373, endPoint y: 255, distance: 9.2
click at [364, 254] on div "watchSlidesVisibility : true , watchSlidesProgress : true , breakpoints : { 102…" at bounding box center [391, 286] width 318 height 393
type textarea "prevEl: '#products-prev',"
click at [531, 74] on icon "button" at bounding box center [530, 70] width 7 height 10
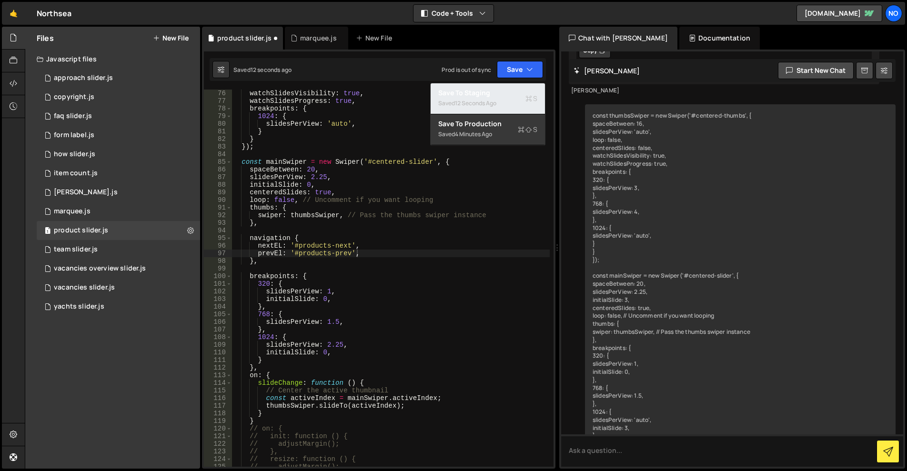
drag, startPoint x: 516, startPoint y: 93, endPoint x: 526, endPoint y: 81, distance: 16.2
click at [516, 93] on div "Save to Staging S" at bounding box center [487, 93] width 99 height 10
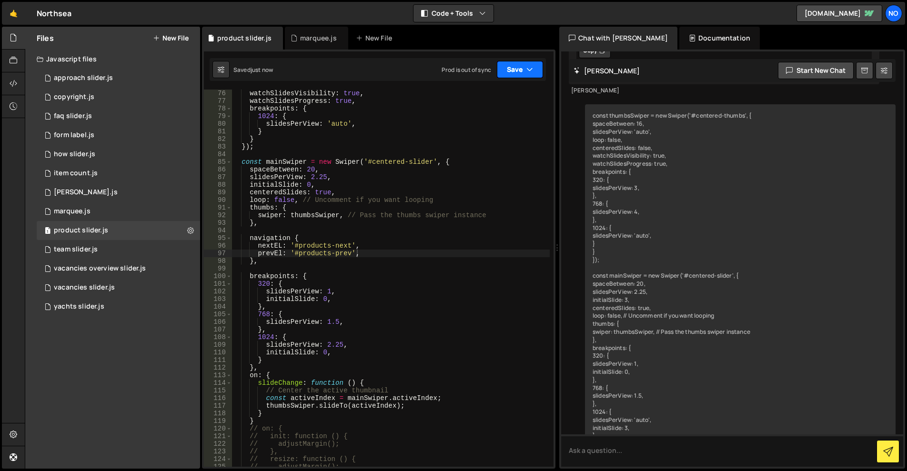
click at [530, 71] on icon "button" at bounding box center [530, 70] width 7 height 10
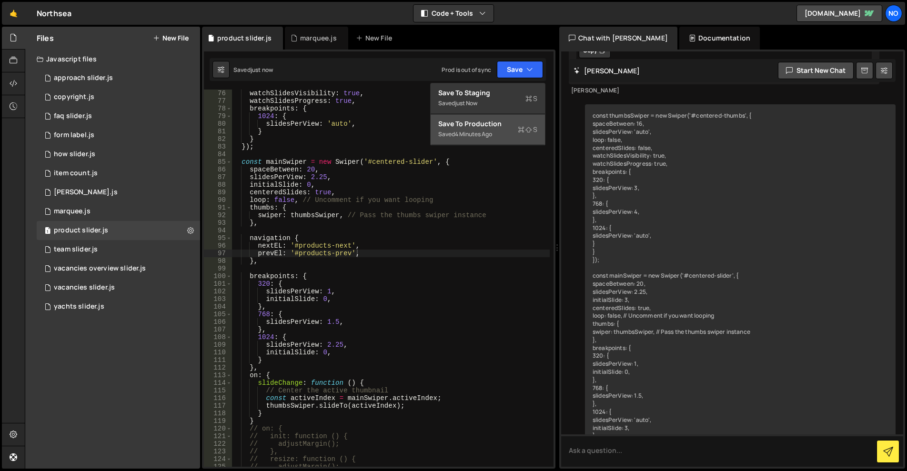
click at [518, 126] on icon at bounding box center [521, 130] width 7 height 10
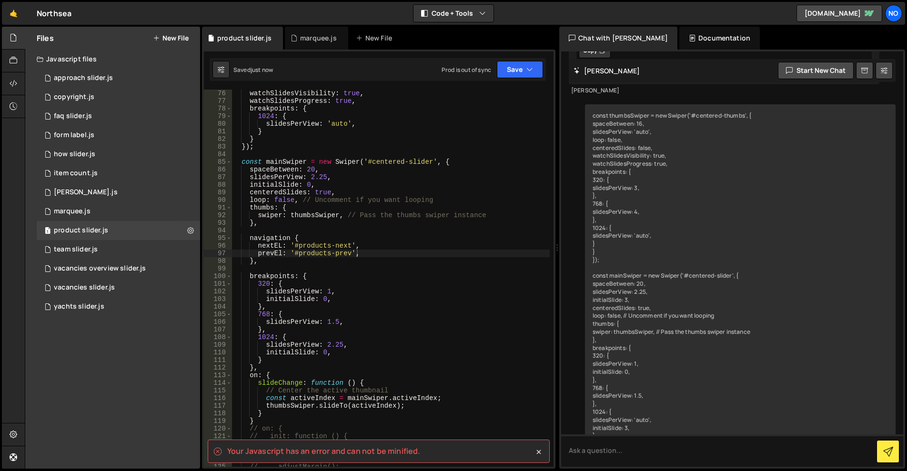
click at [334, 267] on div "watchSlidesVisibility : true , watchSlidesProgress : true , breakpoints : { 102…" at bounding box center [391, 286] width 318 height 393
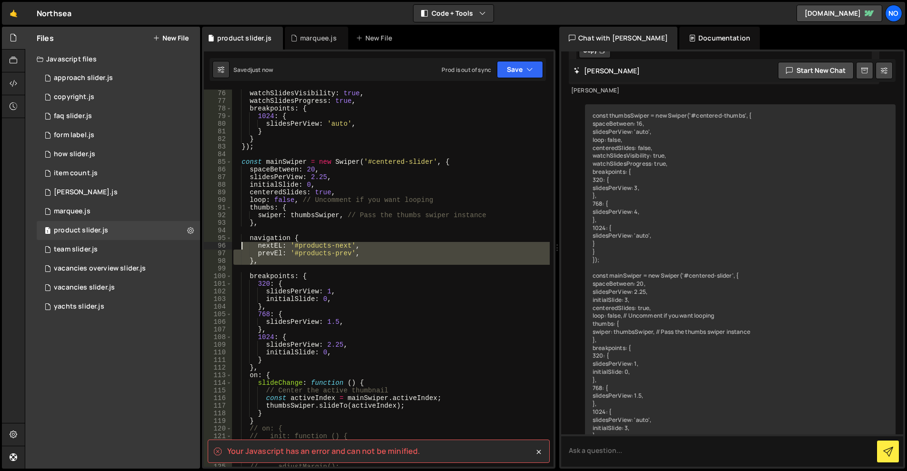
drag, startPoint x: 268, startPoint y: 267, endPoint x: 237, endPoint y: 240, distance: 41.2
click at [235, 240] on div "watchSlidesVisibility : true , watchSlidesProgress : true , breakpoints : { 102…" at bounding box center [391, 286] width 318 height 393
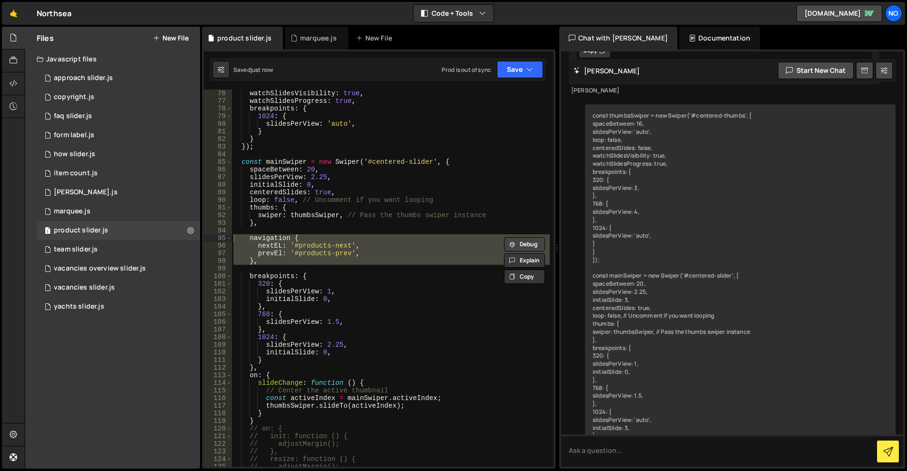
click at [522, 243] on button "Debug" at bounding box center [524, 244] width 41 height 14
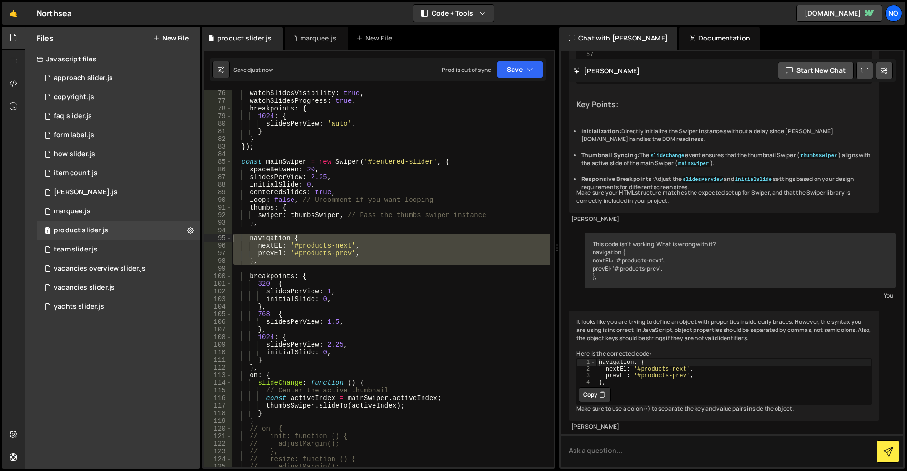
scroll to position [10222, 0]
click at [596, 387] on button "Copy" at bounding box center [595, 394] width 32 height 15
click at [278, 256] on div "watchSlidesVisibility : true , watchSlidesProgress : true , breakpoints : { 102…" at bounding box center [391, 278] width 318 height 377
drag, startPoint x: 272, startPoint y: 261, endPoint x: 224, endPoint y: 240, distance: 53.1
click at [224, 240] on div "prevEl: '#products-prev', 76 77 78 79 80 81 82 83 84 85 86 87 88 89 90 91 92 93…" at bounding box center [379, 278] width 350 height 377
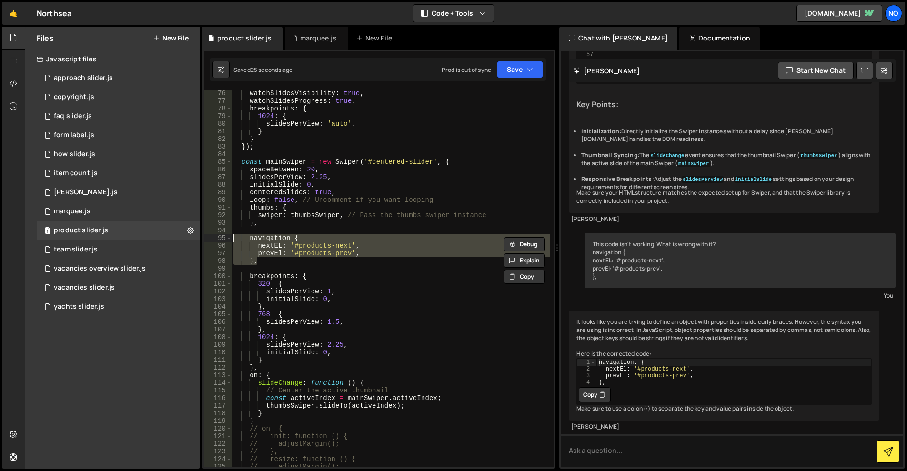
paste textarea "}"
type textarea "},"
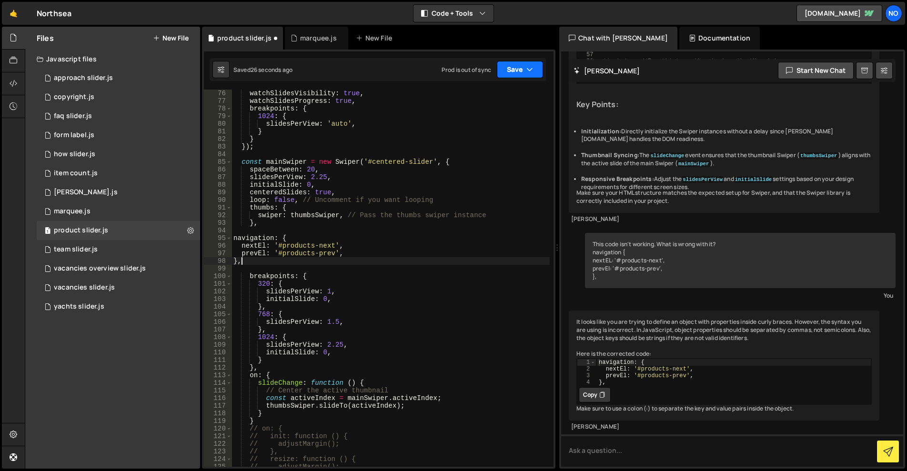
click at [522, 73] on button "Save" at bounding box center [520, 69] width 46 height 17
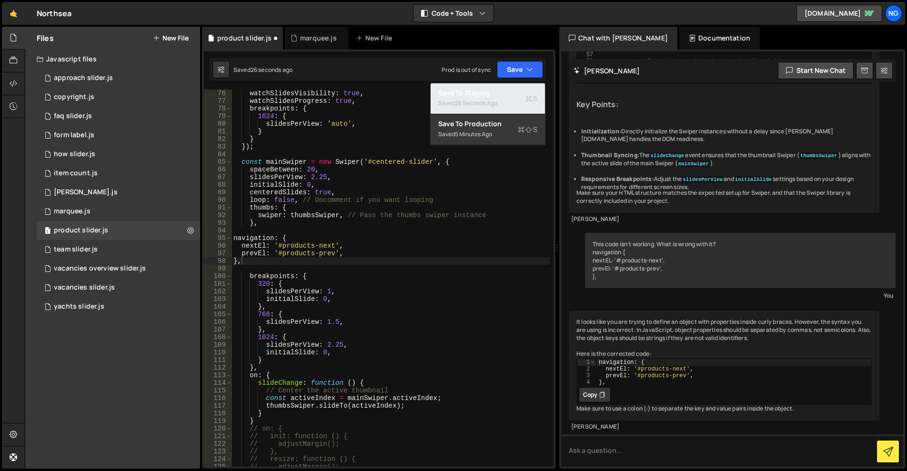
click at [518, 89] on div "Save to Staging S" at bounding box center [487, 93] width 99 height 10
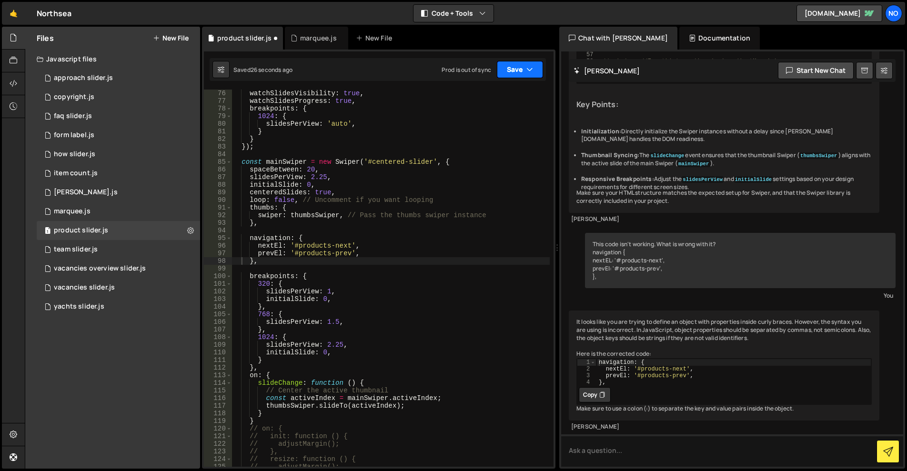
click at [526, 65] on button "Save" at bounding box center [520, 69] width 46 height 17
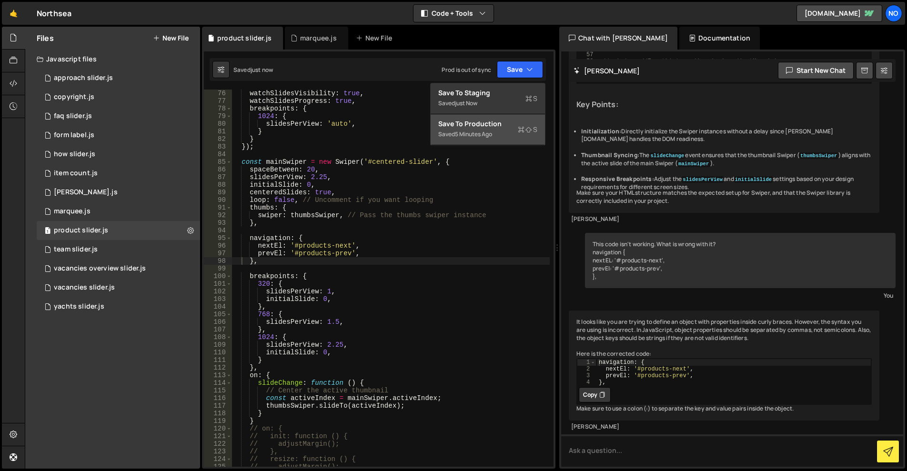
click at [513, 115] on button "Save to Production S Saved 5 minutes ago" at bounding box center [488, 129] width 114 height 31
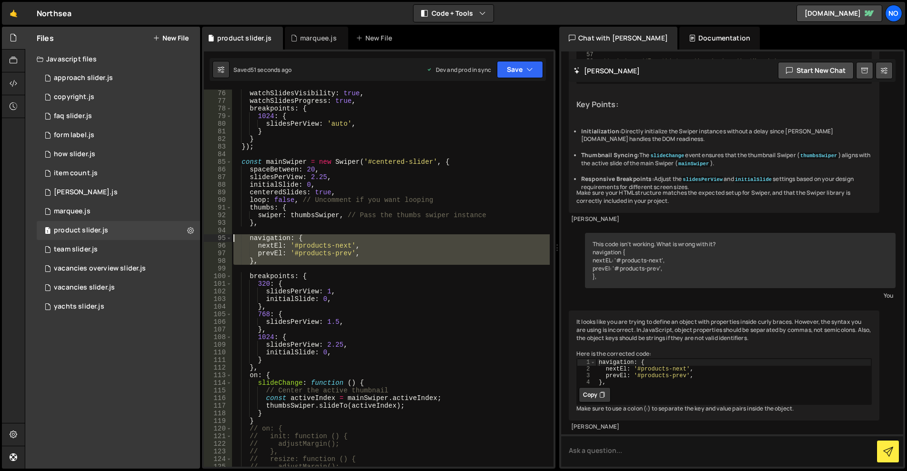
drag, startPoint x: 274, startPoint y: 266, endPoint x: 224, endPoint y: 239, distance: 56.9
click at [224, 239] on div "76 77 78 79 80 81 82 83 84 85 86 87 88 89 90 91 92 93 94 95 96 97 98 99 100 101…" at bounding box center [379, 278] width 350 height 377
type textarea "navigation: { nextEl: '#products-next',"
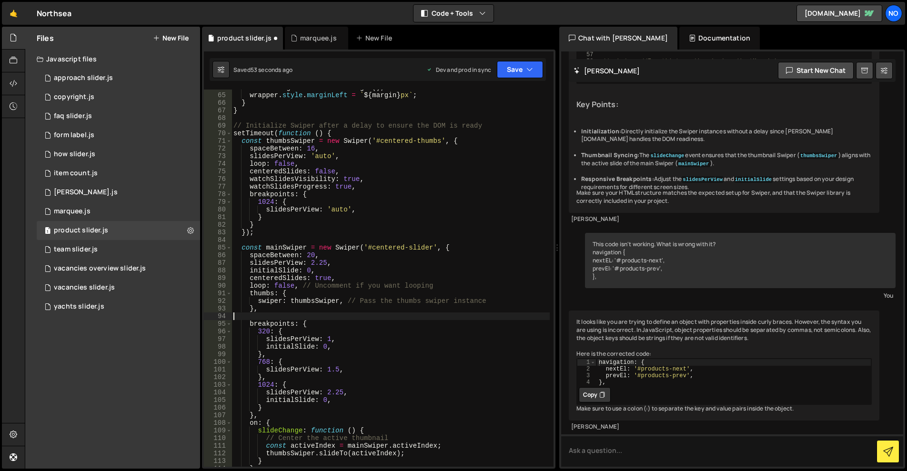
scroll to position [458, 0]
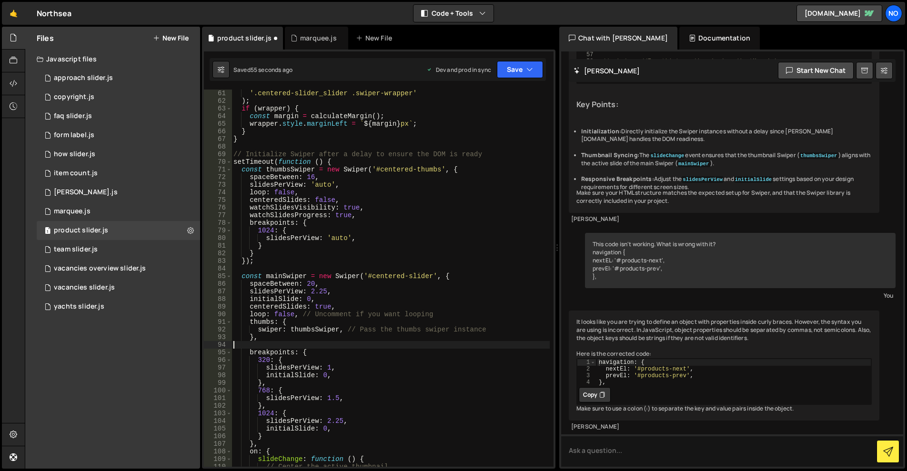
click at [360, 215] on div "'.centered-slider_slider .swiper-wrapper' ) ; if ( wrapper ) { const margin = c…" at bounding box center [391, 286] width 318 height 393
type textarea "watchSlidesProgress: true,"
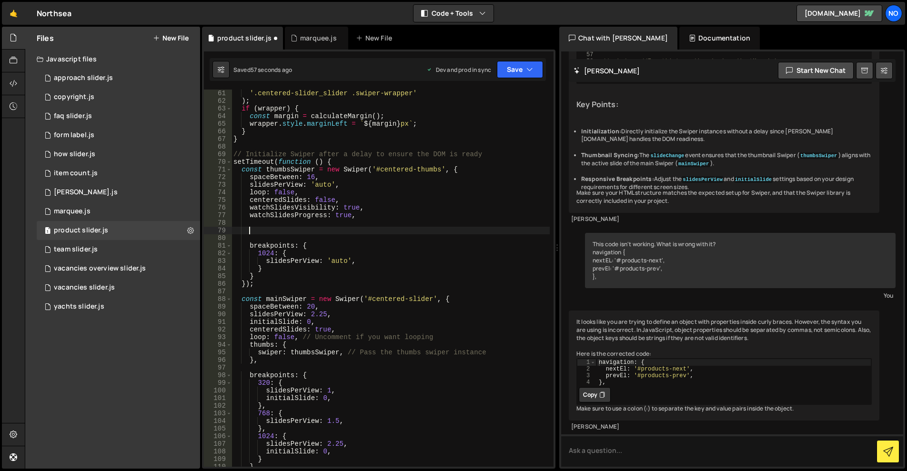
paste textarea
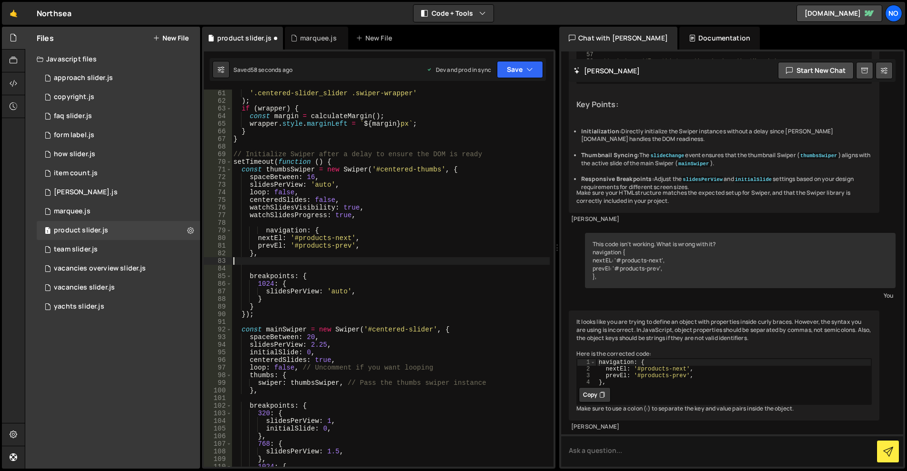
click at [545, 65] on div "Debug Explain Copy product slider.js marquee.js New File Saved 58 seconds ago D…" at bounding box center [379, 248] width 354 height 443
click at [530, 70] on icon "button" at bounding box center [530, 70] width 7 height 10
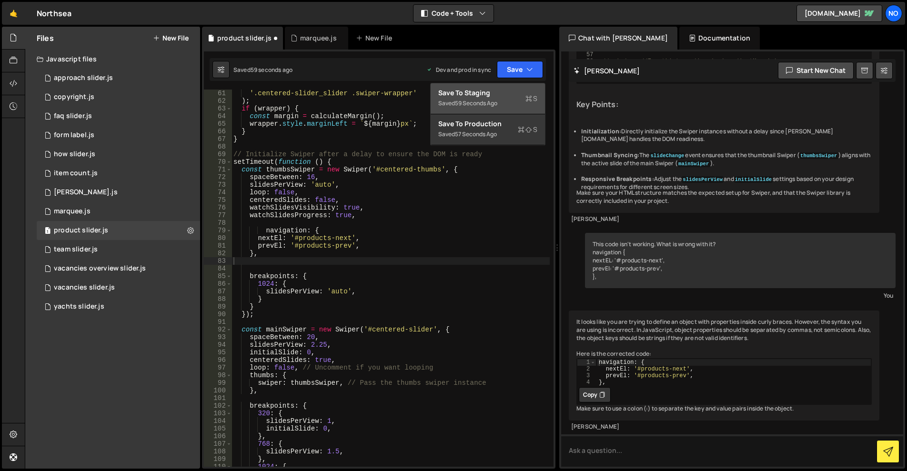
click at [518, 99] on div "Saved 59 seconds ago" at bounding box center [487, 103] width 99 height 11
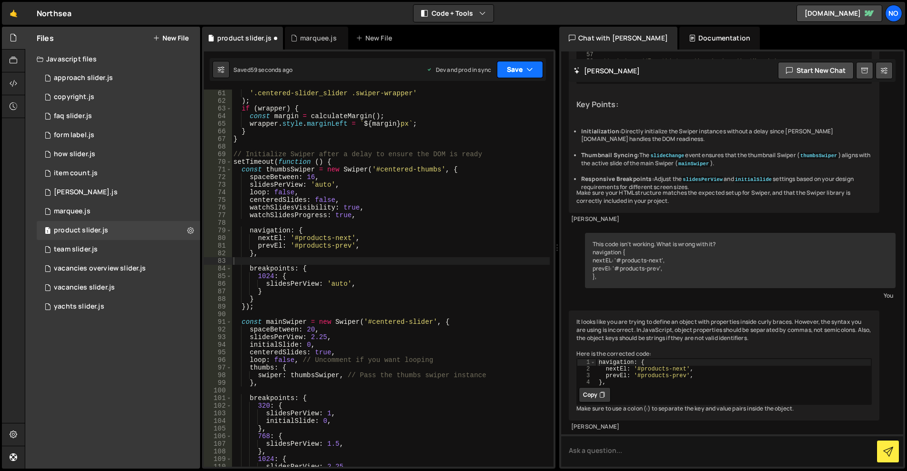
click at [527, 78] on button "Save" at bounding box center [520, 69] width 46 height 17
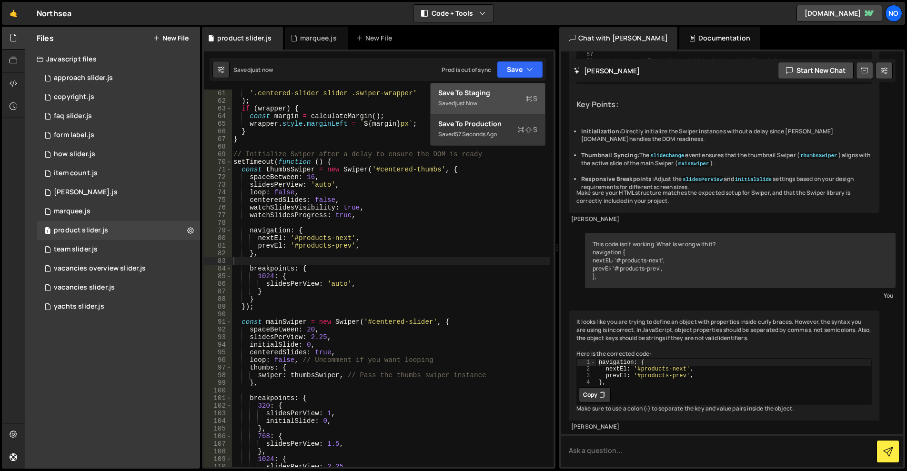
click at [512, 113] on button "Save to Staging S Saved just now" at bounding box center [488, 98] width 114 height 31
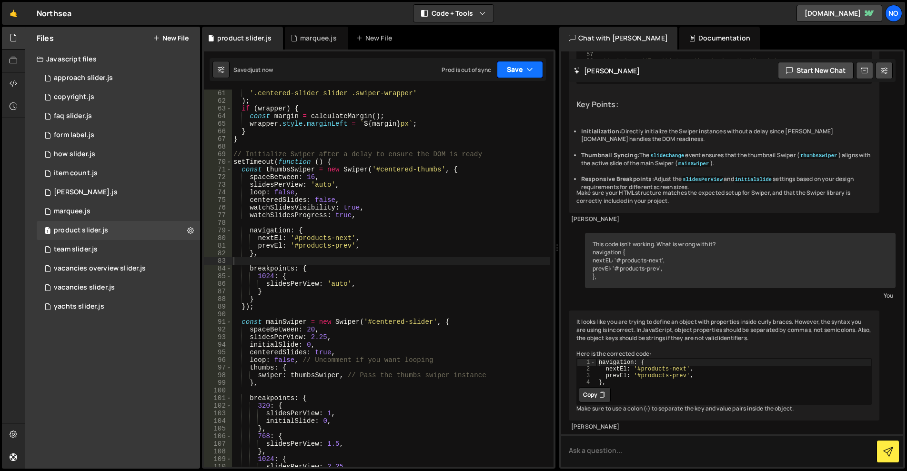
click at [510, 68] on button "Save" at bounding box center [520, 69] width 46 height 17
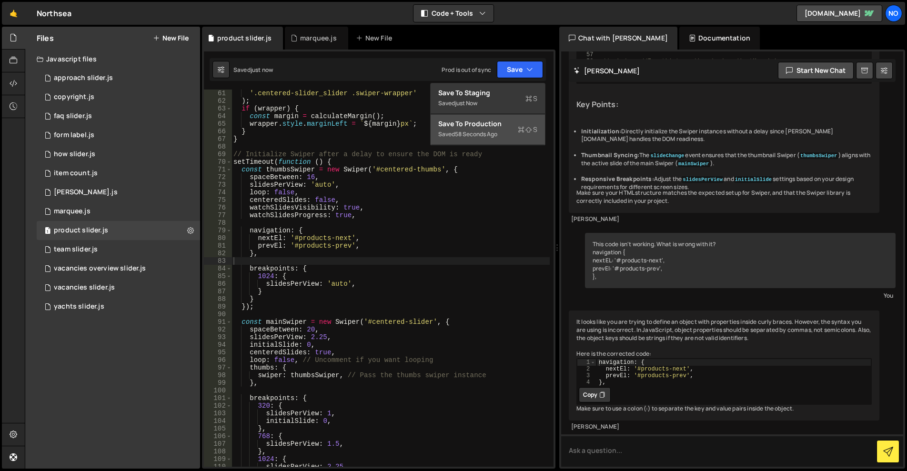
click at [491, 128] on div "Save to Production S" at bounding box center [487, 124] width 99 height 10
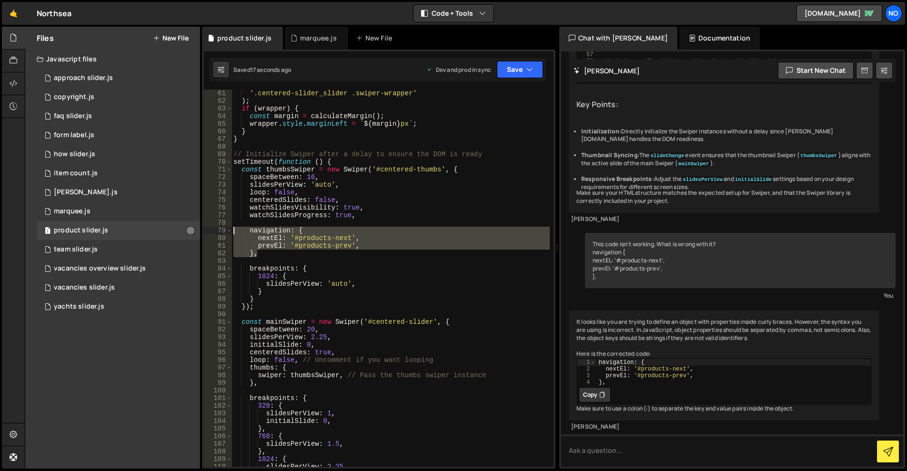
drag, startPoint x: 265, startPoint y: 254, endPoint x: 220, endPoint y: 232, distance: 50.7
click at [220, 232] on div "}, 61 62 63 64 65 66 67 68 69 70 71 72 73 74 75 76 77 78 79 80 81 82 83 84 85 8…" at bounding box center [379, 278] width 350 height 377
type textarea "navigation: { nextEl: '#products-next',"
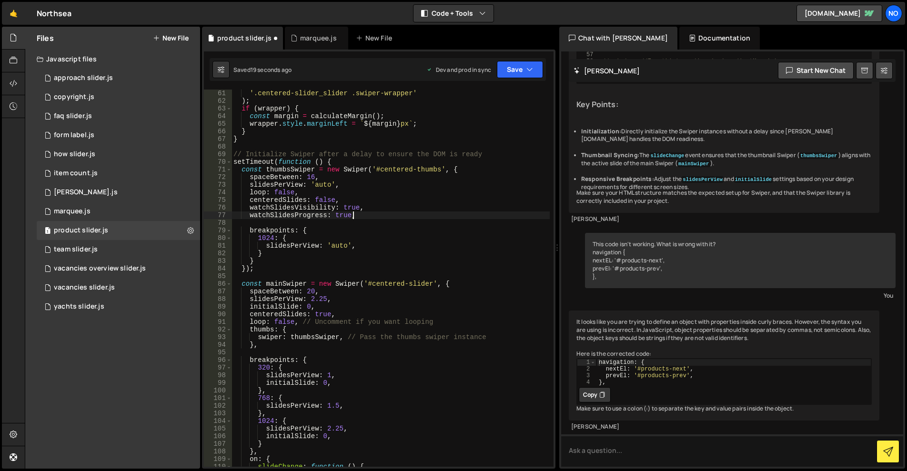
scroll to position [543, 0]
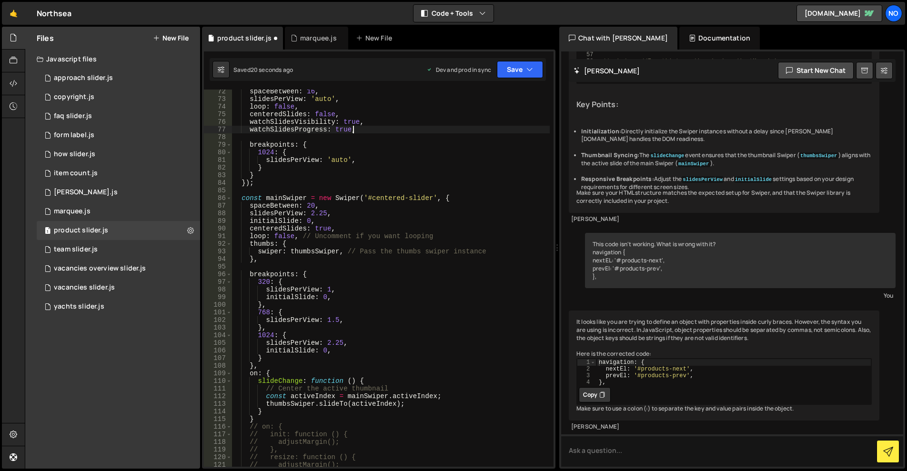
click at [268, 261] on div "spaceBetween : 16 , slidesPerView : 'auto' , loop : false , centeredSlides : fa…" at bounding box center [391, 284] width 318 height 393
type textarea "},"
click at [260, 269] on div "spaceBetween : 16 , slidesPerView : 'auto' , loop : false , centeredSlides : fa…" at bounding box center [391, 284] width 318 height 393
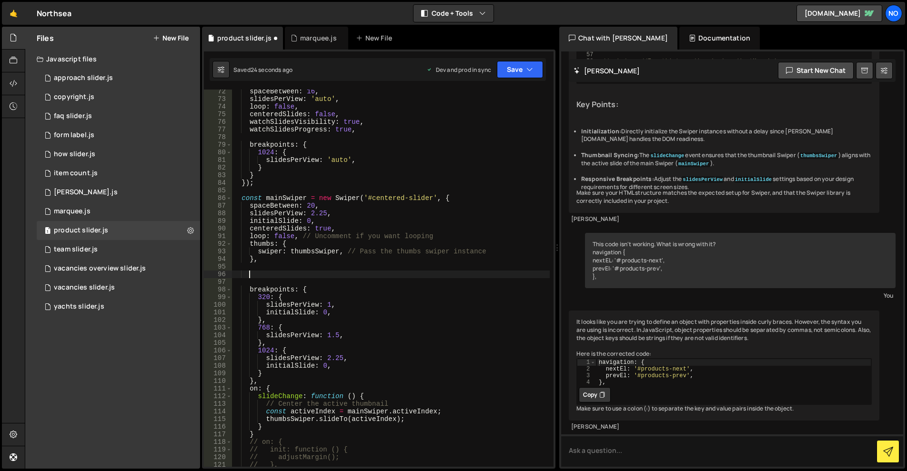
paste textarea "},"
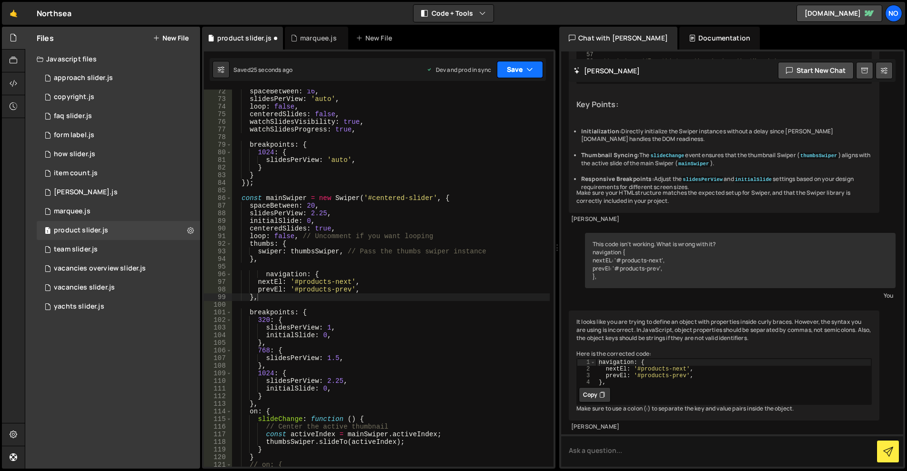
click at [532, 66] on icon "button" at bounding box center [530, 70] width 7 height 10
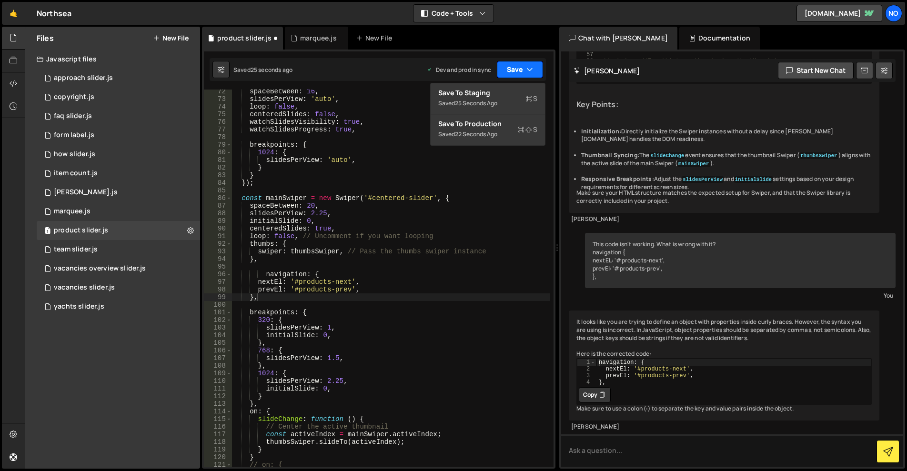
click at [514, 78] on button "Save" at bounding box center [520, 69] width 46 height 17
click at [518, 67] on button "Save" at bounding box center [520, 69] width 46 height 17
click at [507, 103] on div "Saved 26 seconds ago" at bounding box center [487, 103] width 99 height 11
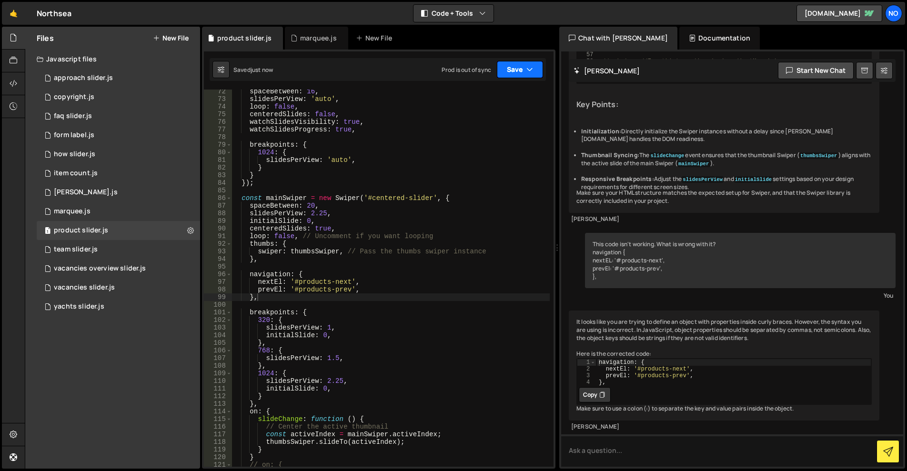
click at [509, 77] on button "Save" at bounding box center [520, 69] width 46 height 17
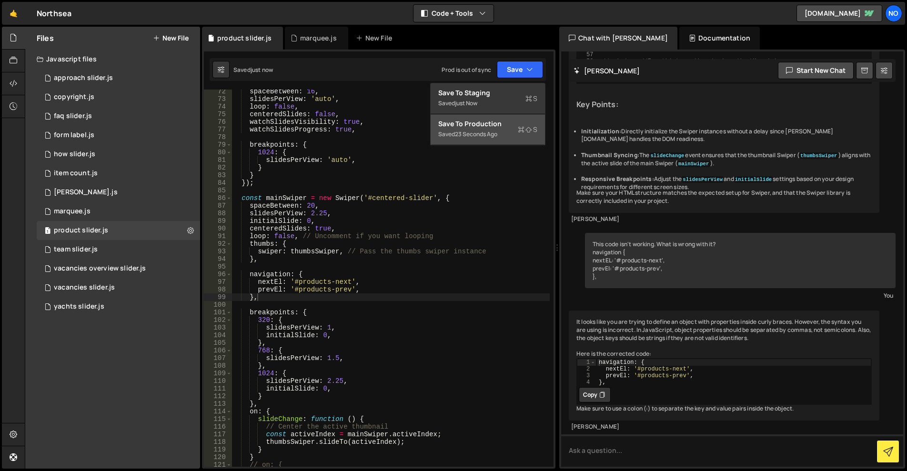
click at [498, 125] on div "Save to Production S" at bounding box center [487, 124] width 99 height 10
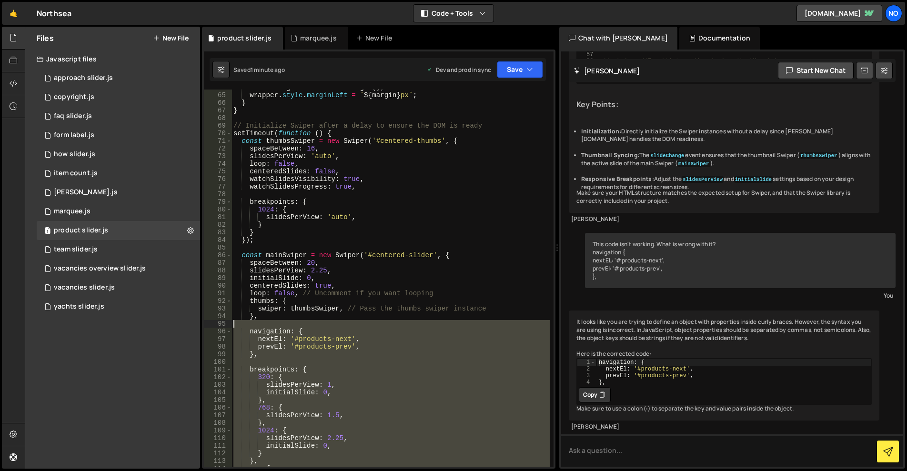
scroll to position [400, 0]
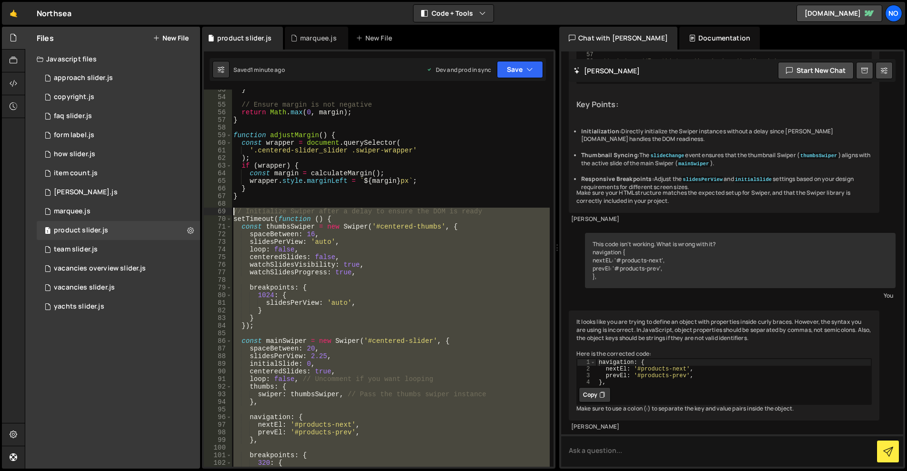
drag, startPoint x: 286, startPoint y: 360, endPoint x: 312, endPoint y: 237, distance: 125.7
click at [227, 212] on div "}, 500); 53 54 55 56 57 58 59 60 61 62 63 64 65 66 67 68 69 70 71 72 73 74 75 7…" at bounding box center [379, 278] width 350 height 377
type textarea "// Initialize Swiper after a delay to ensure the DOM is ready setTimeout(functi…"
click at [657, 448] on textarea at bounding box center [732, 451] width 342 height 32
paste textarea "// Initialize Swiper after a delay to ensure the DOM is ready setTimeout(functi…"
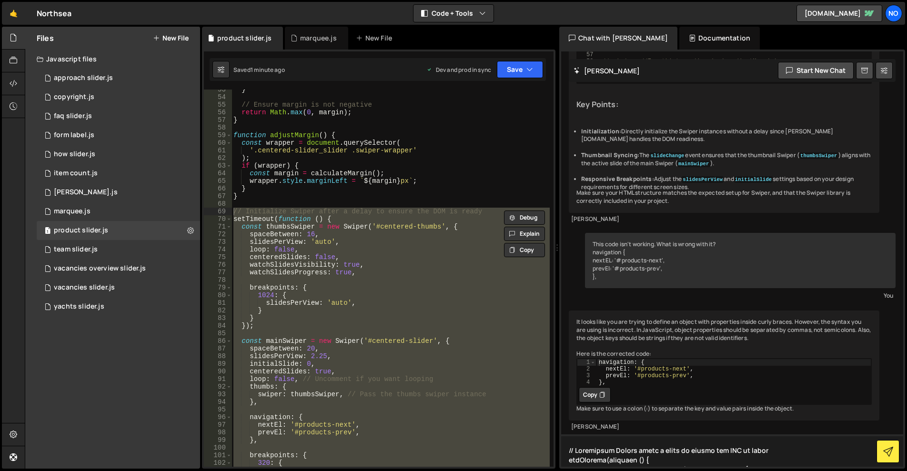
scroll to position [411, 0]
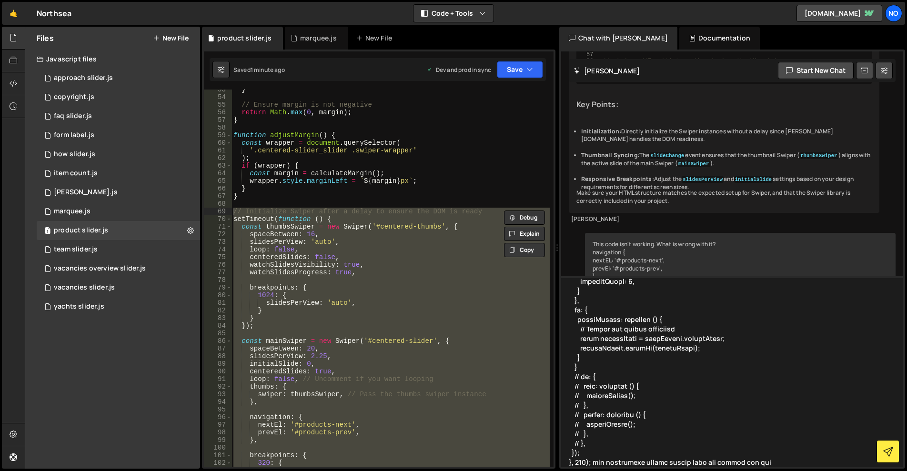
type textarea "// Initialize Swiper after a delay to ensure the DOM is ready setTimeout(functi…"
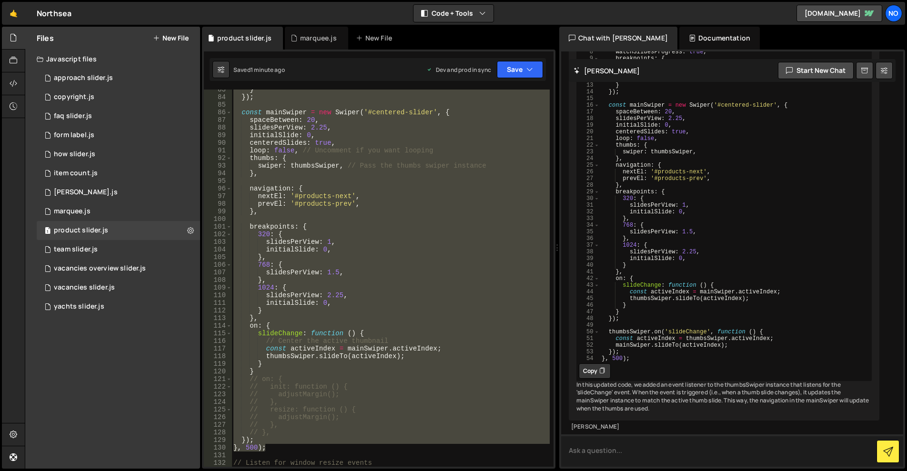
scroll to position [658, 0]
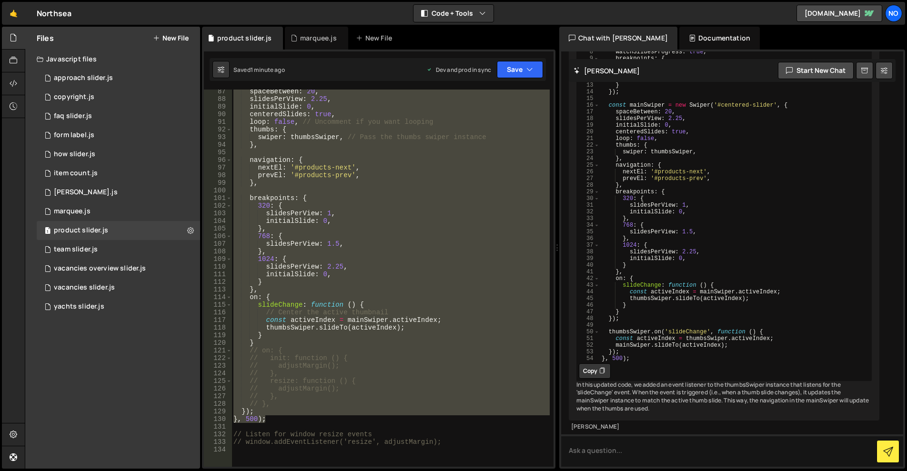
click at [436, 371] on div "spaceBetween : 20 , slidesPerView : 2.25 , initialSlide : 0 , centeredSlides : …" at bounding box center [391, 284] width 318 height 393
type textarea "// },"
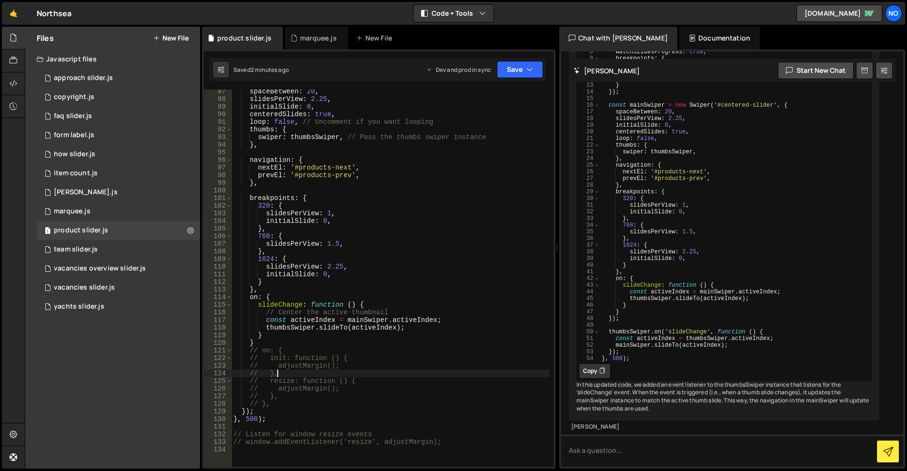
scroll to position [11242, 0]
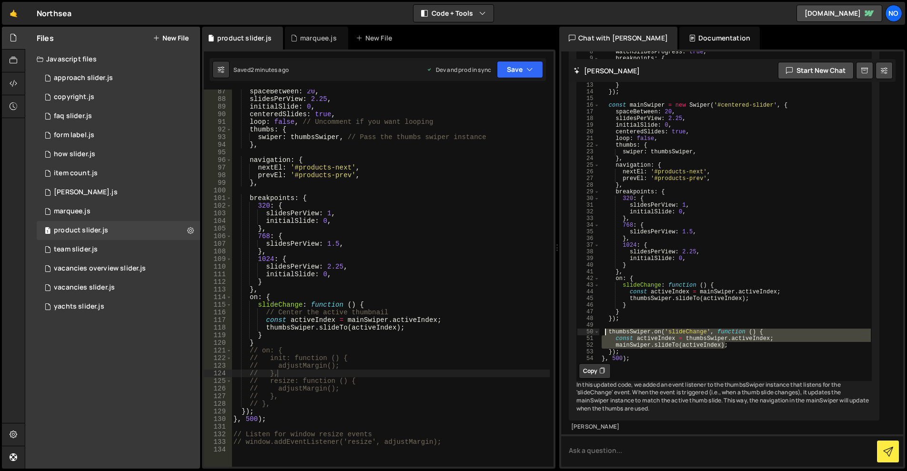
drag, startPoint x: 727, startPoint y: 339, endPoint x: 604, endPoint y: 326, distance: 123.7
click at [604, 326] on div "setTimeout ( function ( ) { const thumbsSwiper = new Swiper ( '#centered-thumbs…" at bounding box center [736, 188] width 272 height 374
type textarea "thumbsSwiper.on('slideChange', function () { const activeIndex = thumbsSwiper.a…"
click at [267, 341] on div "spaceBetween : 20 , slidesPerView : 2.25 , initialSlide : 0 , centeredSlides : …" at bounding box center [391, 284] width 318 height 393
drag, startPoint x: 274, startPoint y: 410, endPoint x: 483, endPoint y: 390, distance: 210.2
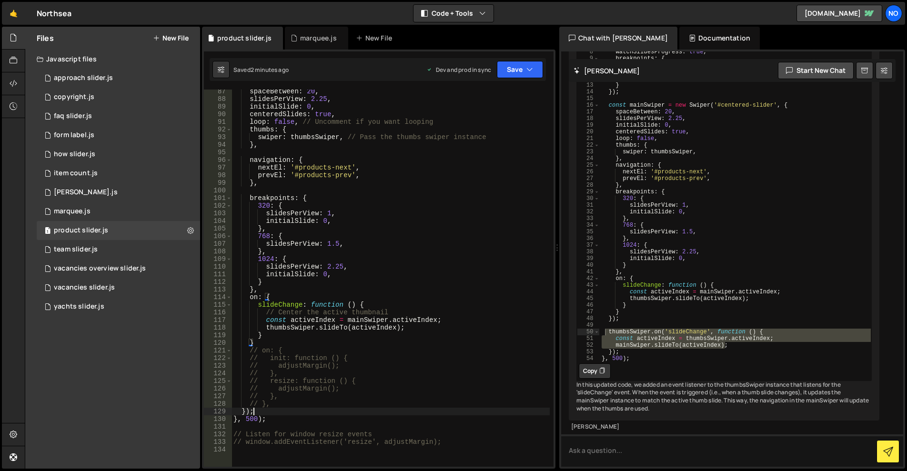
click at [274, 410] on div "spaceBetween : 20 , slidesPerView : 2.25 , initialSlide : 0 , centeredSlides : …" at bounding box center [391, 284] width 318 height 393
type textarea "});"
click at [667, 355] on div "thumbsSwiper.on('slideChange', function () { const activeIndex = thumbsSwiper.a…" at bounding box center [724, 191] width 295 height 380
click at [639, 343] on div "setTimeout ( function ( ) { const thumbsSwiper = new Swiper ( '#centered-thumbs…" at bounding box center [736, 188] width 272 height 374
drag, startPoint x: 630, startPoint y: 343, endPoint x: 592, endPoint y: 326, distance: 41.2
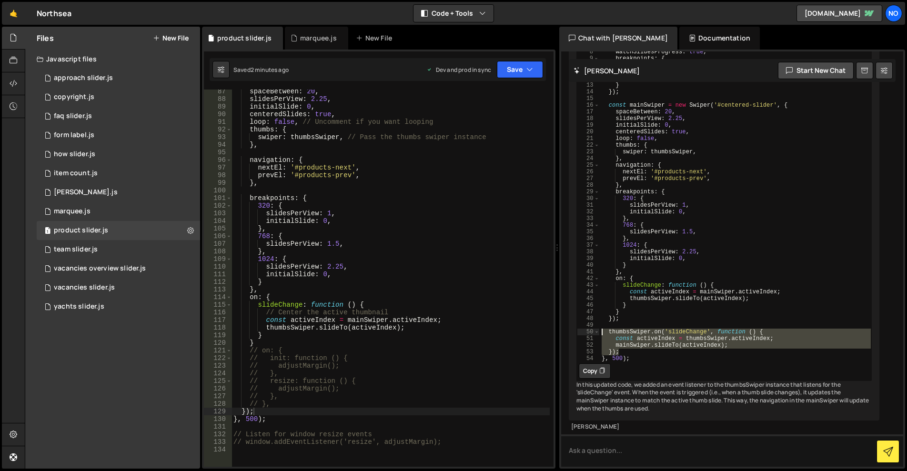
click at [592, 326] on div "}); 1 2 3 4 5 6 7 8 9 10 11 12 13 14 15 16 17 18 19 20 21 22 23 24 25 26 27 28 …" at bounding box center [724, 181] width 295 height 360
type textarea "thumbsSwiper.on('slideChange', function () { const activeIndex = thumbsSwiper.a…"
click at [268, 407] on div "spaceBetween : 20 , slidesPerView : 2.25 , initialSlide : 0 , centeredSlides : …" at bounding box center [391, 284] width 318 height 393
drag, startPoint x: 272, startPoint y: 411, endPoint x: 285, endPoint y: 411, distance: 13.4
click at [274, 411] on div "spaceBetween : 20 , slidesPerView : 2.25 , initialSlide : 0 , centeredSlides : …" at bounding box center [391, 284] width 318 height 393
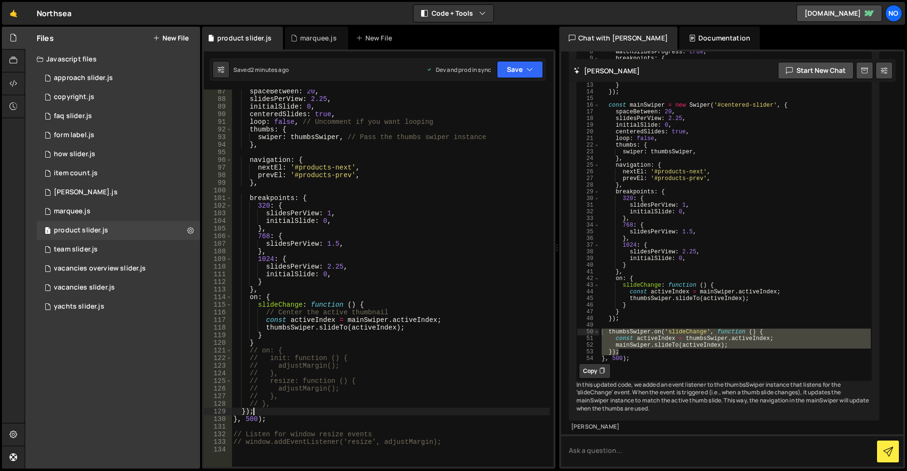
type textarea "});"
paste textarea "});"
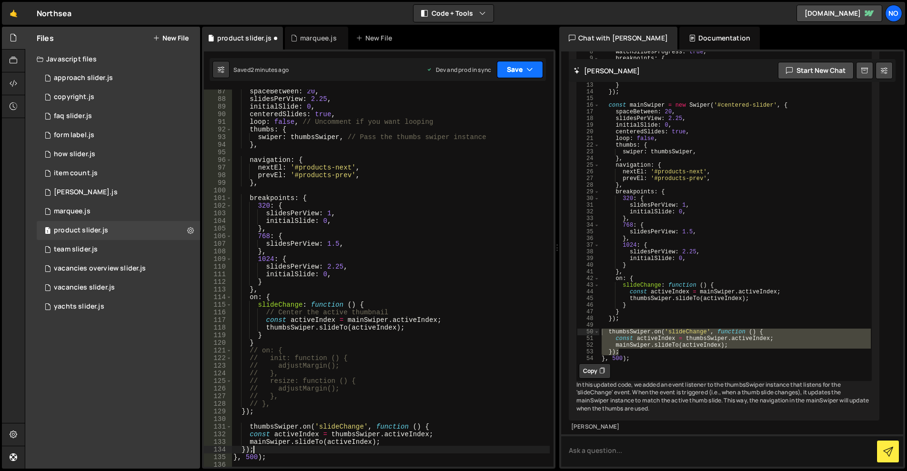
click at [518, 76] on button "Save" at bounding box center [520, 69] width 46 height 17
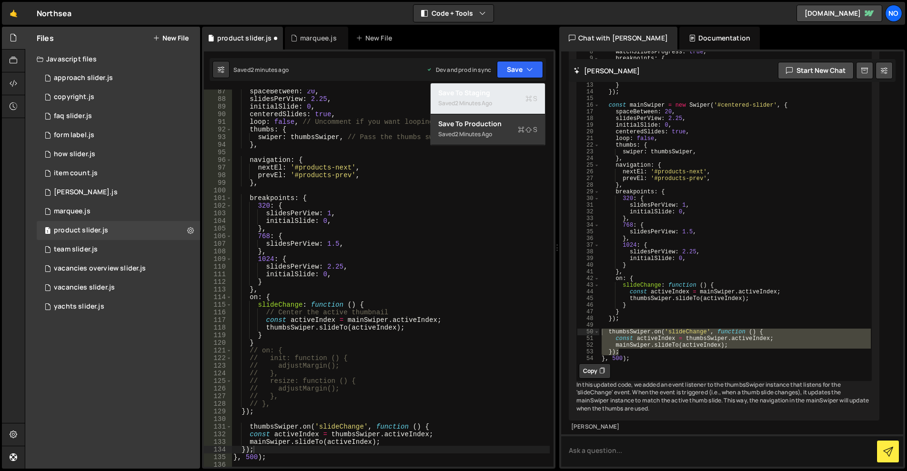
click at [518, 90] on div "Save to Staging S" at bounding box center [487, 93] width 99 height 10
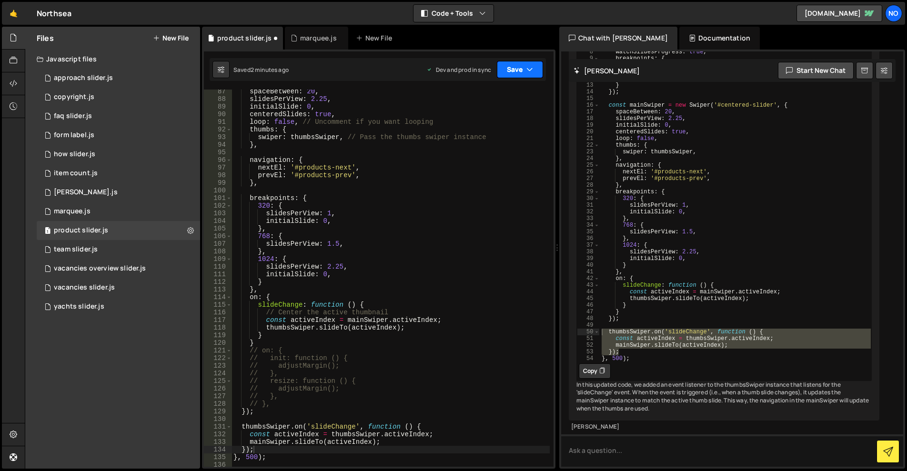
drag, startPoint x: 523, startPoint y: 68, endPoint x: 517, endPoint y: 84, distance: 17.5
click at [523, 68] on button "Save" at bounding box center [520, 69] width 46 height 17
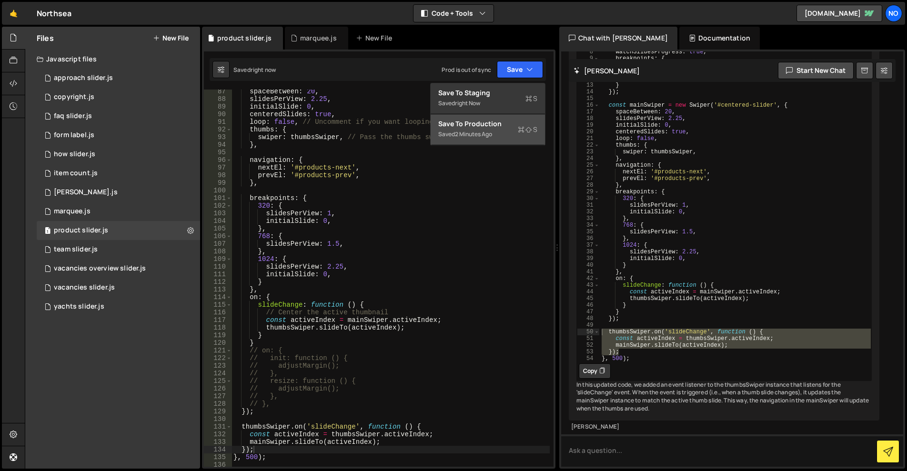
click at [502, 117] on button "Save to Production S Saved 2 minutes ago" at bounding box center [488, 129] width 114 height 31
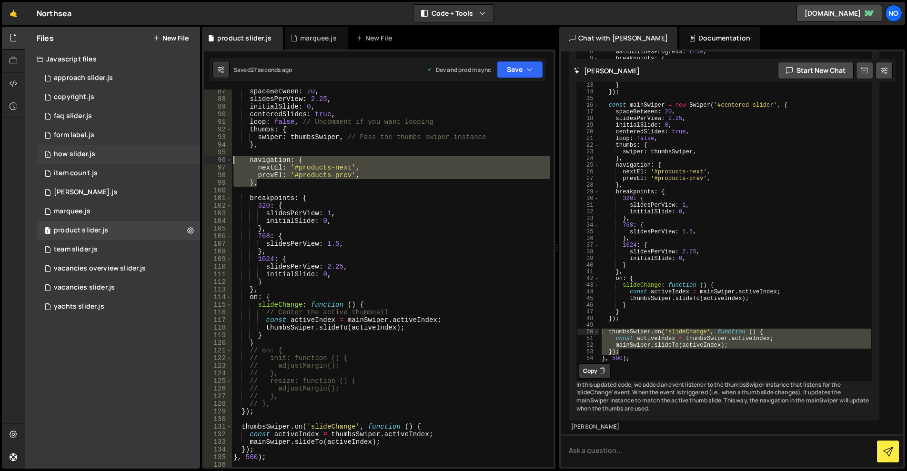
drag, startPoint x: 263, startPoint y: 183, endPoint x: 197, endPoint y: 162, distance: 68.9
click at [197, 162] on div "Files New File Javascript files 1 approach slider.js 0 1 copyright.js 0 1 faq s…" at bounding box center [466, 248] width 883 height 443
type textarea "navigation: { nextEl: '#products-next',"
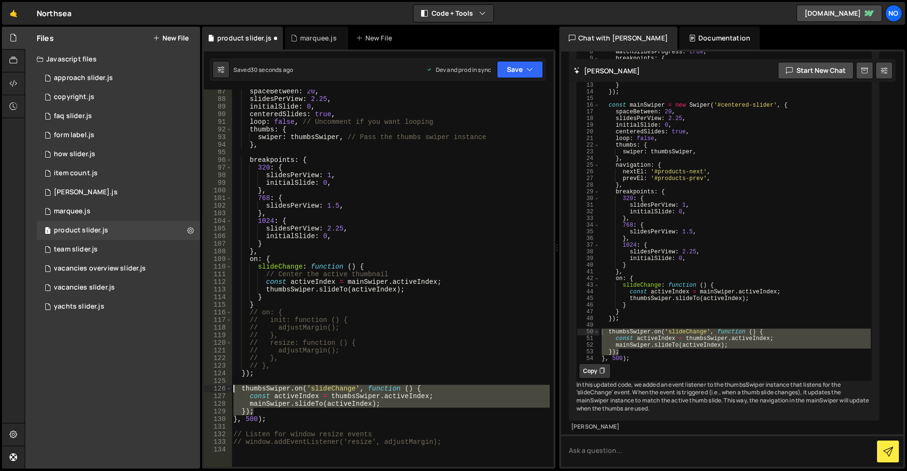
drag, startPoint x: 261, startPoint y: 410, endPoint x: 226, endPoint y: 389, distance: 40.6
click at [226, 389] on div "87 88 89 90 91 92 93 94 95 96 97 98 99 100 101 102 103 104 105 106 107 108 109 …" at bounding box center [379, 278] width 350 height 377
type textarea "thumbsSwiper.on('slideChange', function () { const activeIndex = thumbsSwiper.a…"
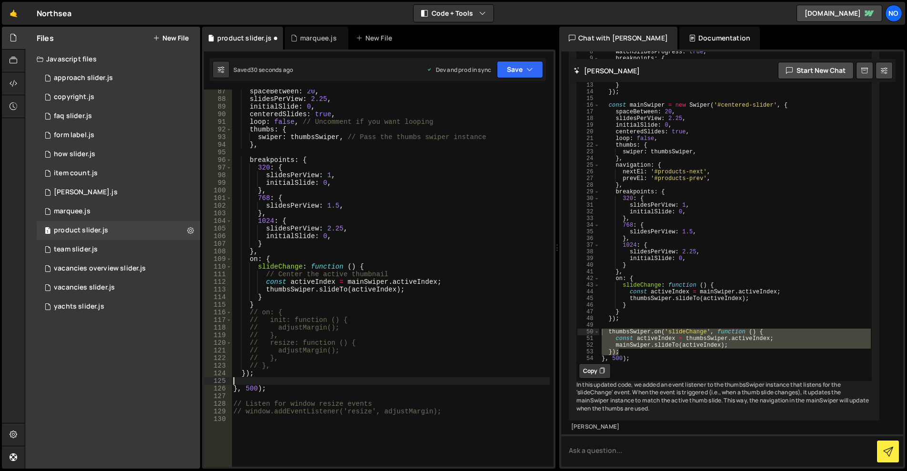
type textarea "});"
drag, startPoint x: 528, startPoint y: 66, endPoint x: 528, endPoint y: 71, distance: 5.2
click at [528, 66] on icon "button" at bounding box center [530, 70] width 7 height 10
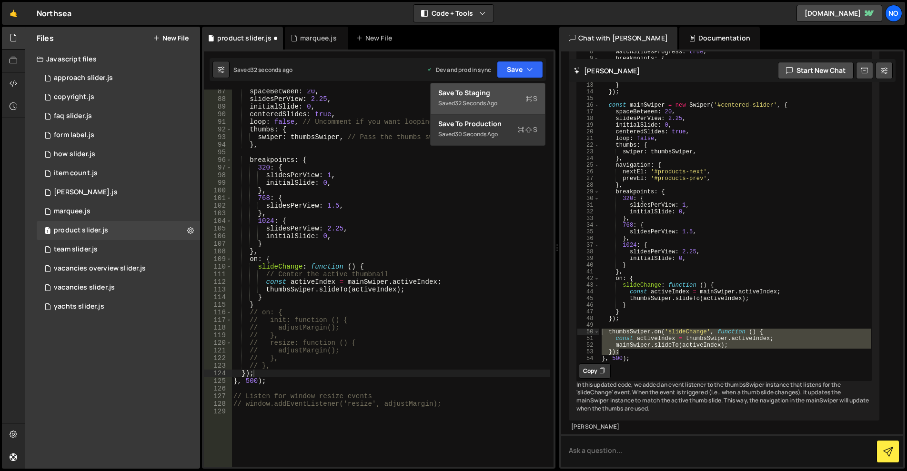
click at [520, 89] on div "Save to Staging S" at bounding box center [487, 93] width 99 height 10
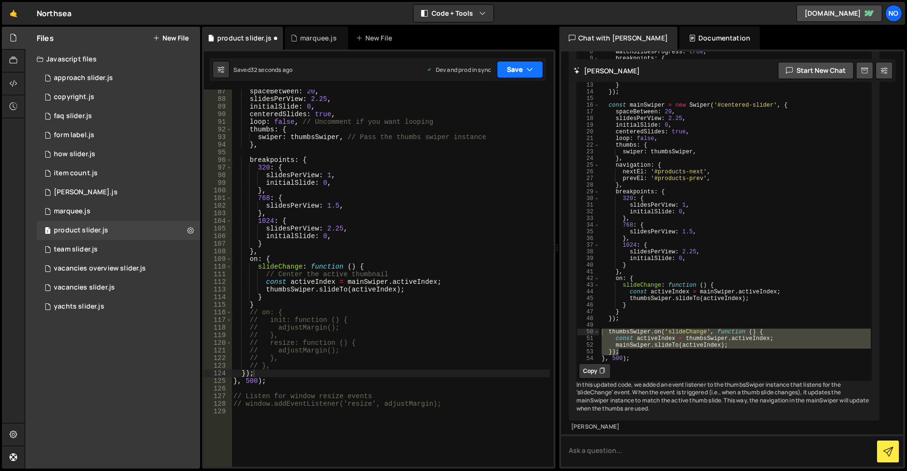
click at [521, 66] on button "Save" at bounding box center [520, 69] width 46 height 17
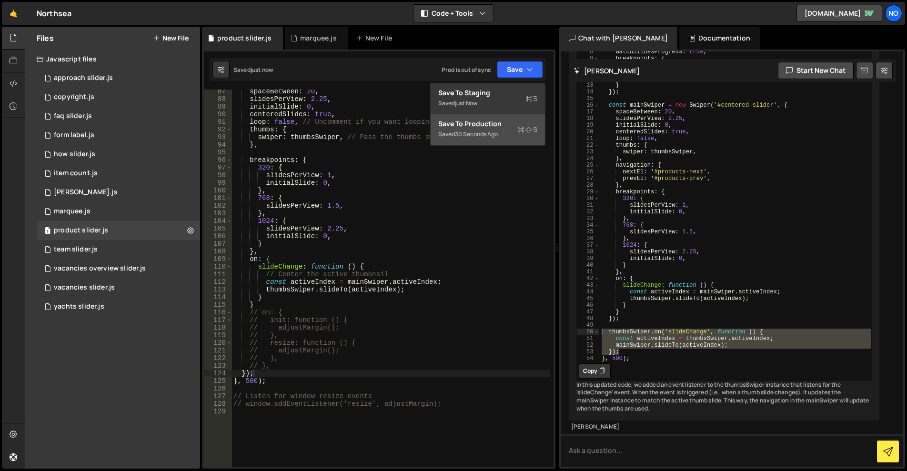
click at [500, 123] on div "Save to Production S" at bounding box center [487, 124] width 99 height 10
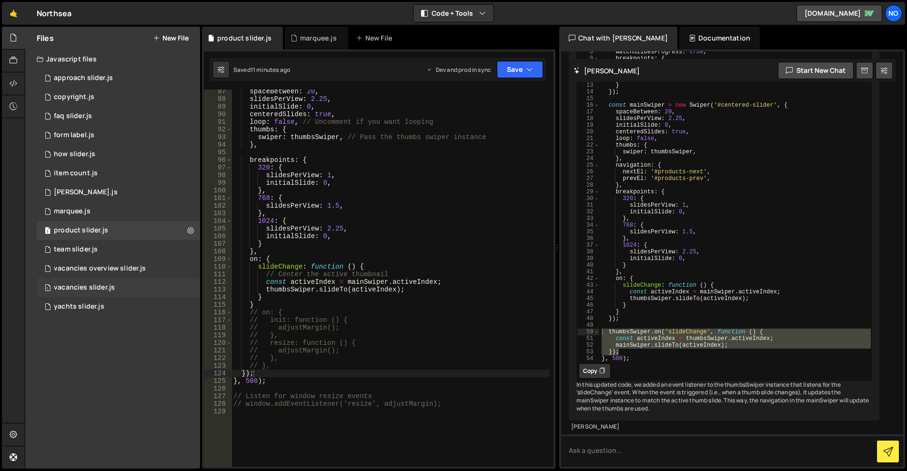
click at [109, 285] on div "vacancies slider.js" at bounding box center [84, 288] width 61 height 9
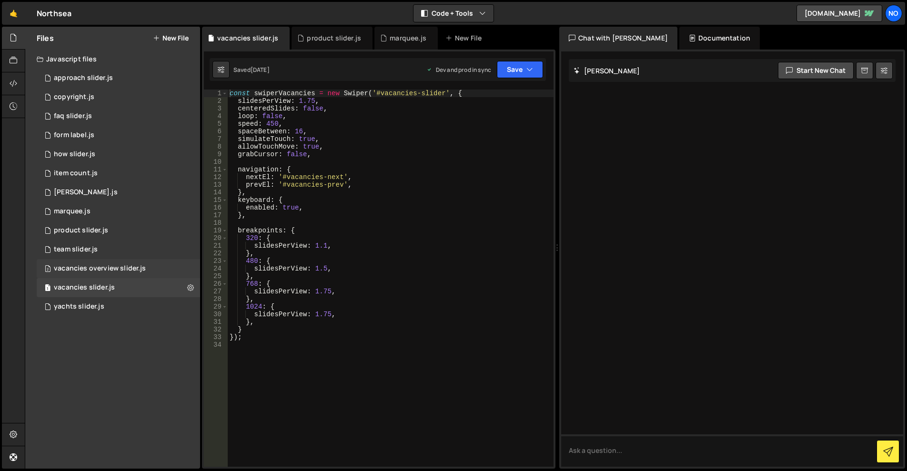
scroll to position [0, 0]
click at [98, 113] on div "1 faq slider.js 0" at bounding box center [118, 116] width 163 height 19
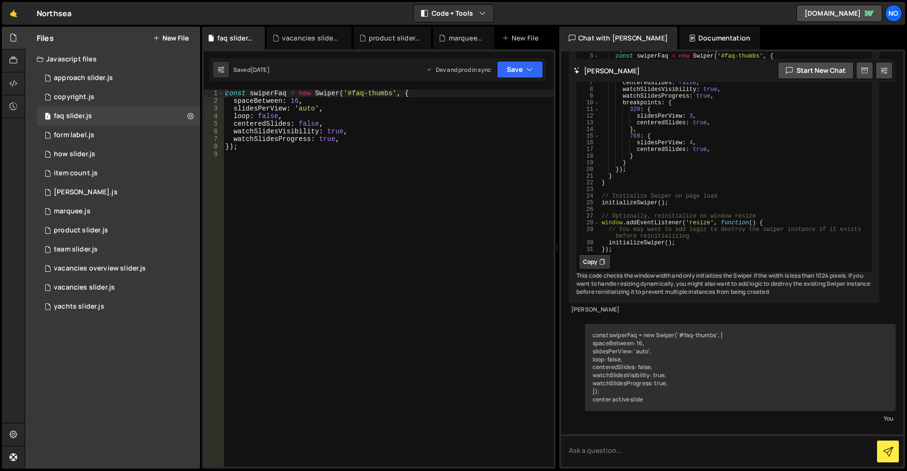
scroll to position [1661, 0]
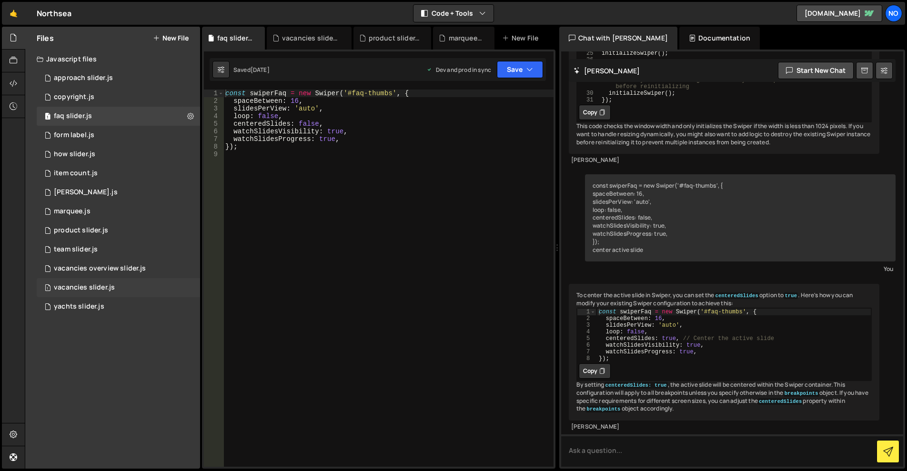
drag, startPoint x: 78, startPoint y: 306, endPoint x: 80, endPoint y: 281, distance: 25.3
click at [78, 306] on div "yachts slider.js" at bounding box center [79, 307] width 51 height 9
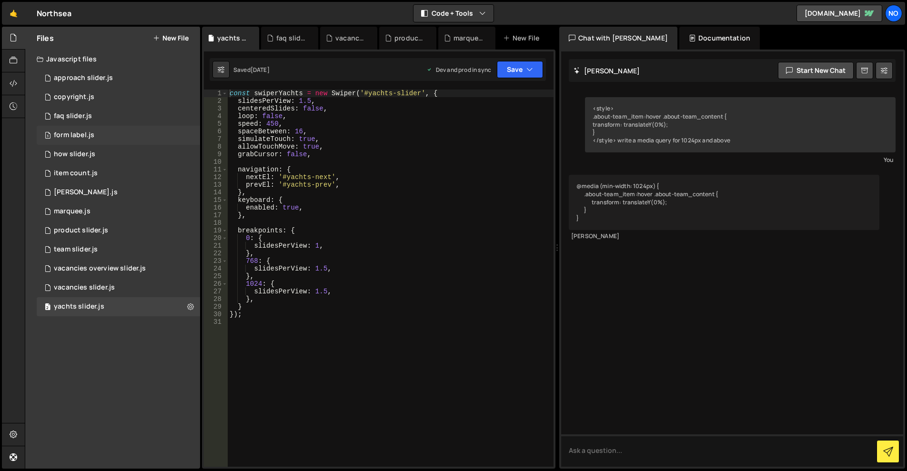
click at [84, 126] on div "3 form label.js 0" at bounding box center [118, 135] width 163 height 19
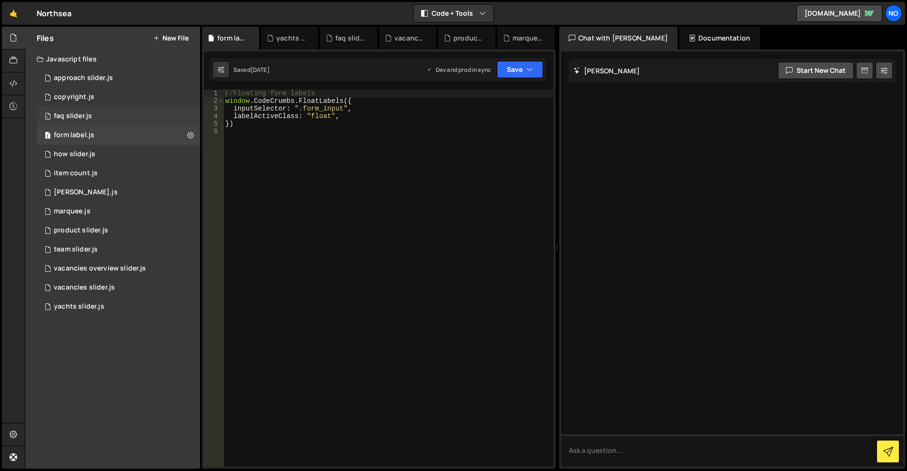
click at [87, 122] on div "1 faq slider.js 0" at bounding box center [118, 116] width 163 height 19
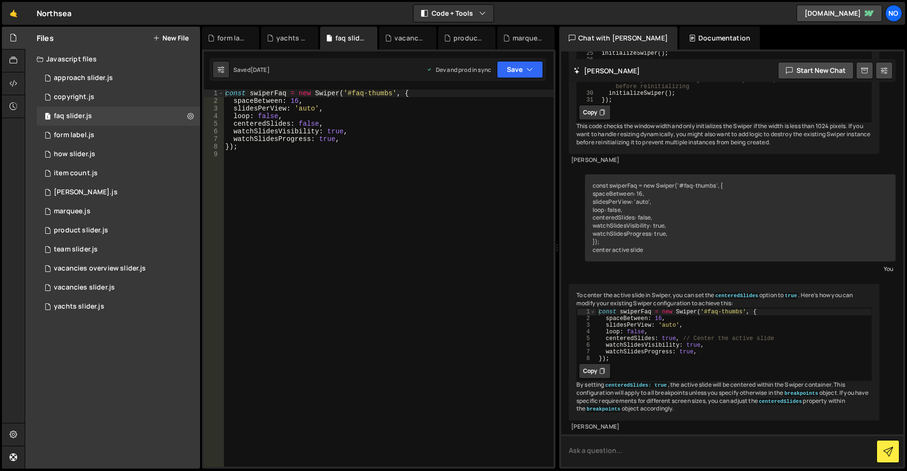
scroll to position [1661, 0]
click at [645, 455] on textarea at bounding box center [732, 451] width 342 height 32
click at [346, 185] on div "const swiperFaq = new Swiper ( '#faq-thumbs' , { spaceBetween : 16 , slidesPerV…" at bounding box center [389, 286] width 330 height 393
type textarea "});"
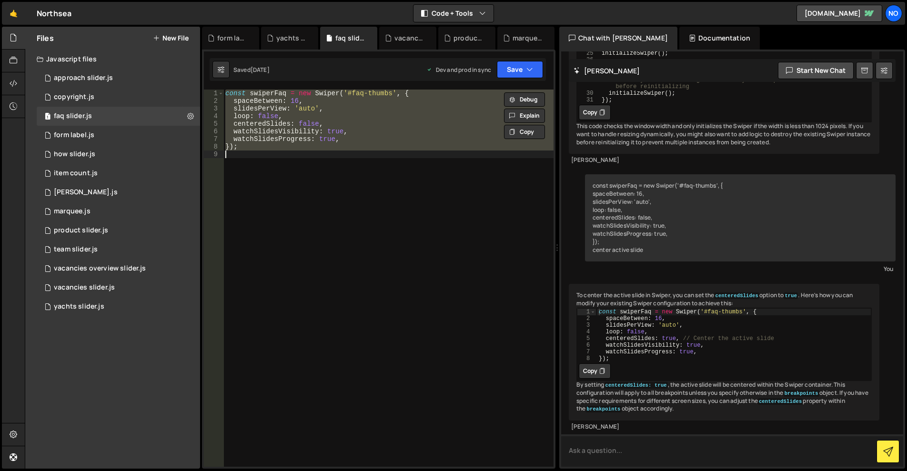
click at [614, 448] on textarea at bounding box center [732, 451] width 342 height 32
paste textarea "const swiperFaq = new Swiper('#faq-thumbs', { spaceBetween: 16, slidesPerView: …"
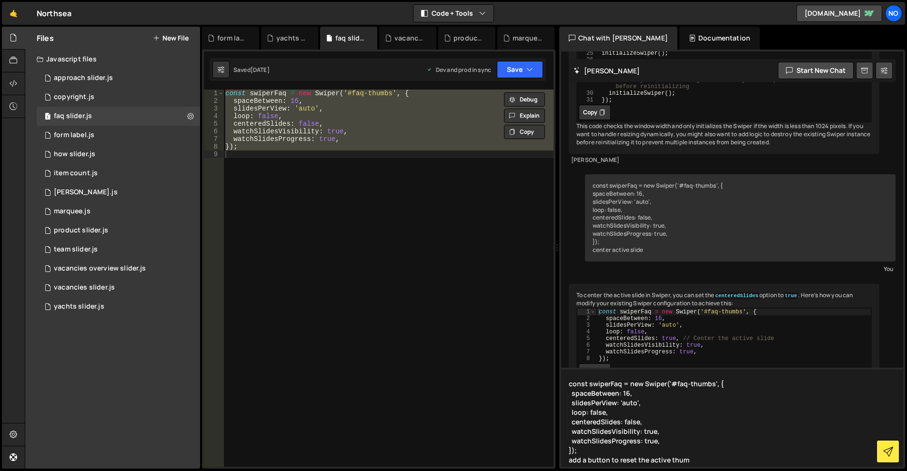
type textarea "const swiperFaq = new Swiper('#faq-thumbs', { spaceBetween: 16, slidesPerView: …"
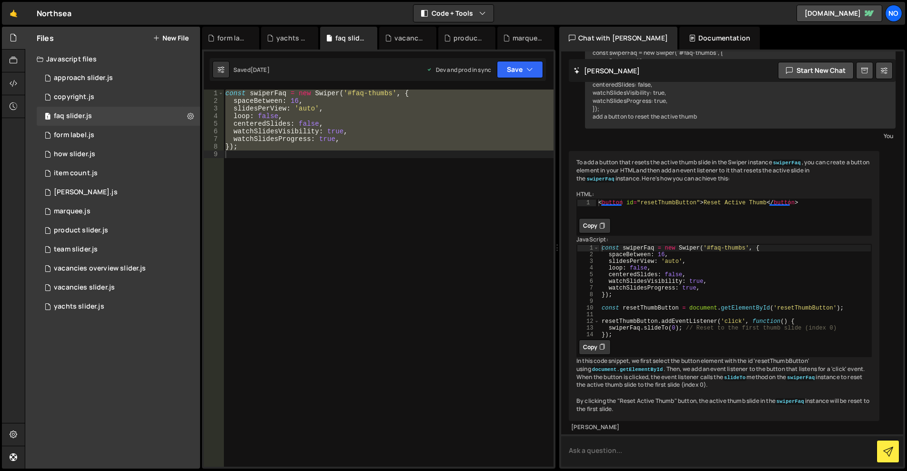
scroll to position [2185, 0]
click at [622, 457] on textarea at bounding box center [732, 451] width 342 height 32
type textarea "make the button reset the whole slider instead of the thumbs"
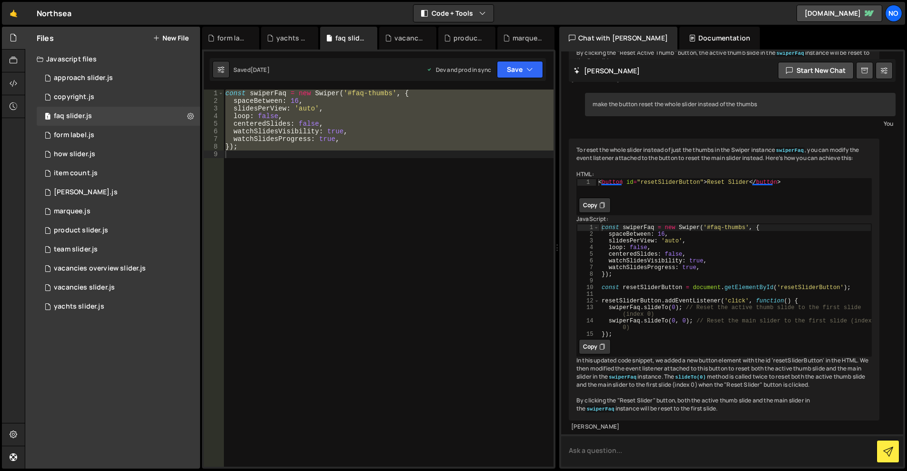
scroll to position [2558, 0]
click at [338, 281] on div "const swiperFaq = new Swiper ( '#faq-thumbs' , { spaceBetween : 16 , slidesPerV…" at bounding box center [389, 278] width 330 height 377
